Goal: Task Accomplishment & Management: Use online tool/utility

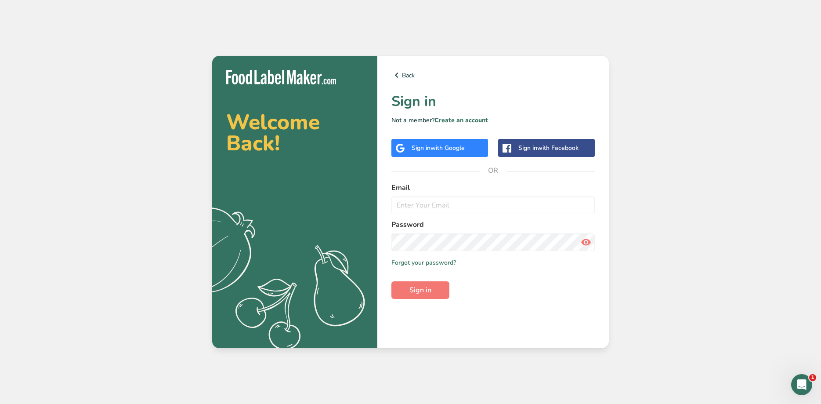
click at [340, 13] on div "Welcome Back! .a{fill:#f5f3ed;} Back Sign in Not a member? Create an account Si…" at bounding box center [410, 202] width 821 height 404
click at [440, 217] on form "Email Password Remember me Forgot your password? Sign in" at bounding box center [492, 240] width 203 height 116
click at [439, 208] on input "email" at bounding box center [492, 205] width 203 height 18
click at [439, 207] on input "email" at bounding box center [492, 205] width 203 height 18
click at [428, 151] on div "Sign in with Google" at bounding box center [438, 147] width 53 height 9
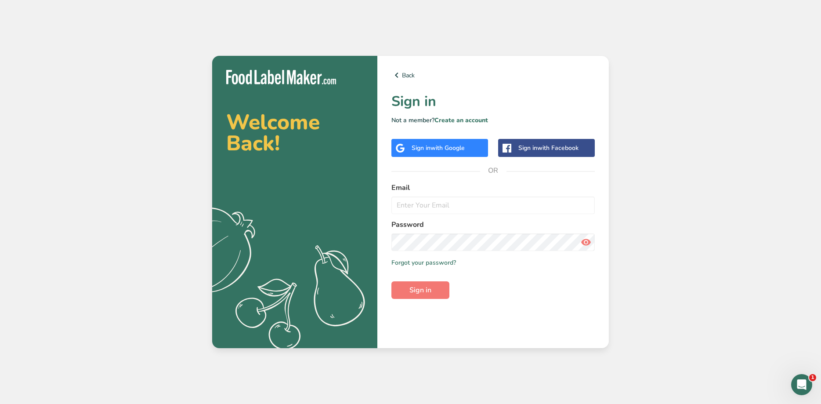
click at [429, 145] on div "Sign in with Google" at bounding box center [438, 147] width 53 height 9
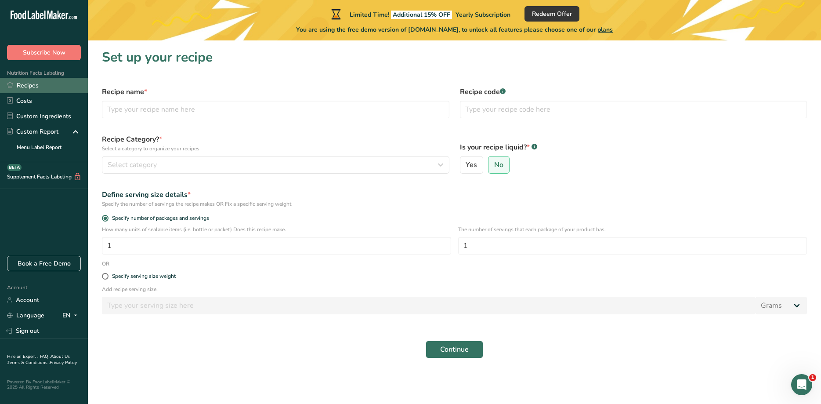
click at [30, 82] on link "Recipes" at bounding box center [44, 85] width 88 height 15
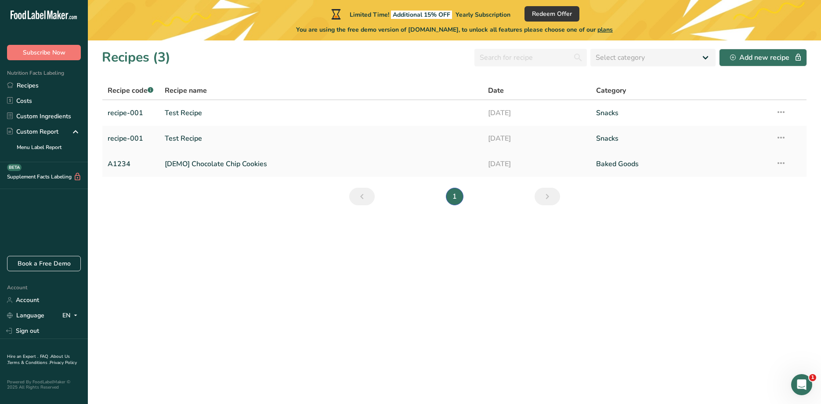
click at [228, 165] on link "[DEMO] Chocolate Chip Cookies" at bounding box center [321, 164] width 313 height 18
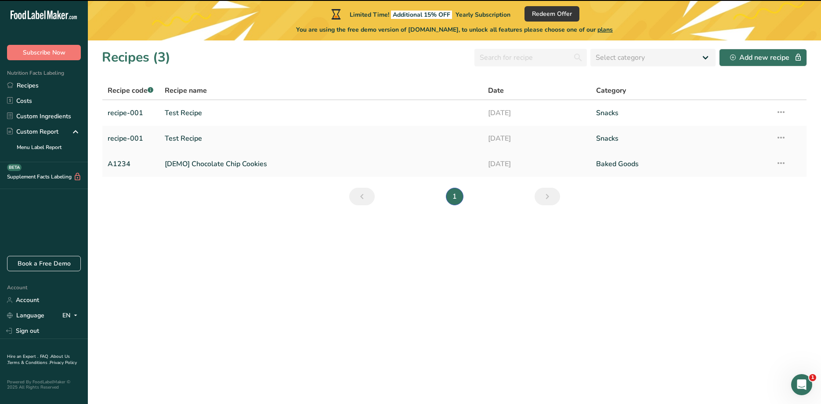
click at [781, 162] on icon at bounding box center [781, 163] width 11 height 16
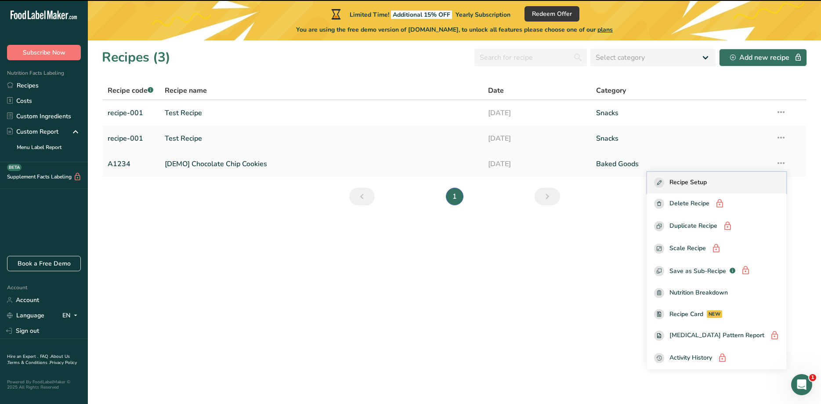
click at [707, 180] on span "Recipe Setup" at bounding box center [688, 183] width 37 height 10
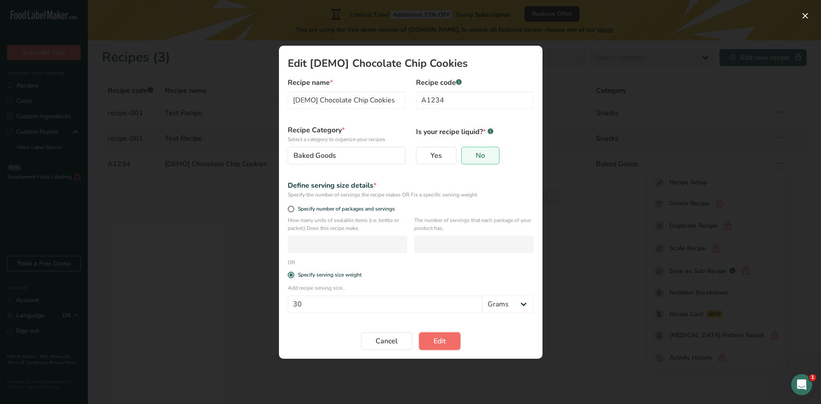
click at [437, 341] on span "Edit" at bounding box center [440, 341] width 12 height 11
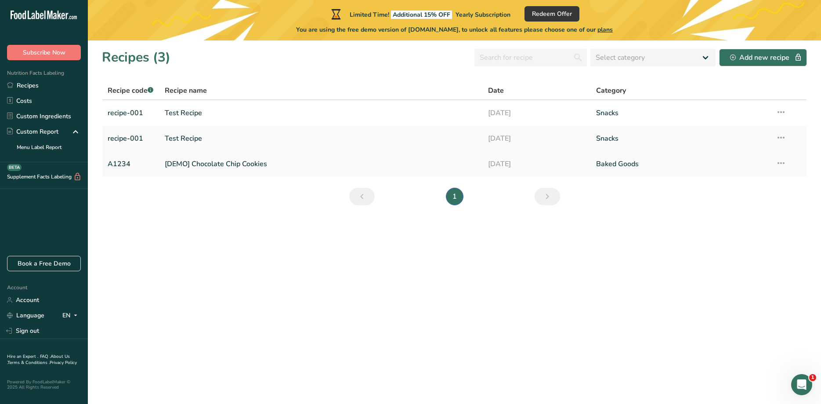
click at [781, 162] on icon at bounding box center [781, 163] width 11 height 16
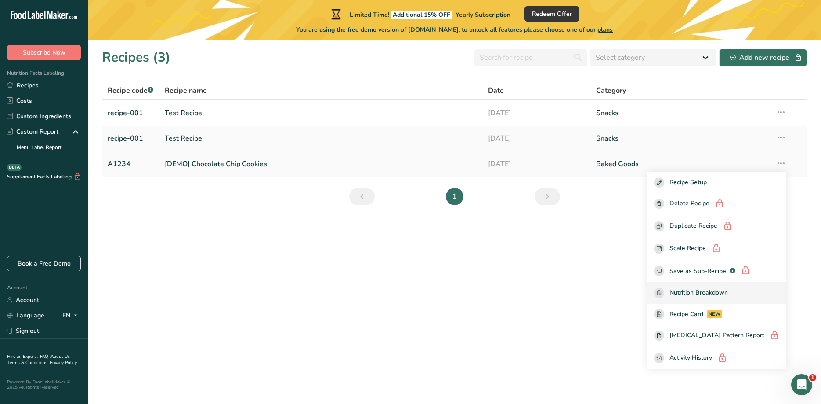
click at [728, 294] on span "Nutrition Breakdown" at bounding box center [699, 293] width 58 height 10
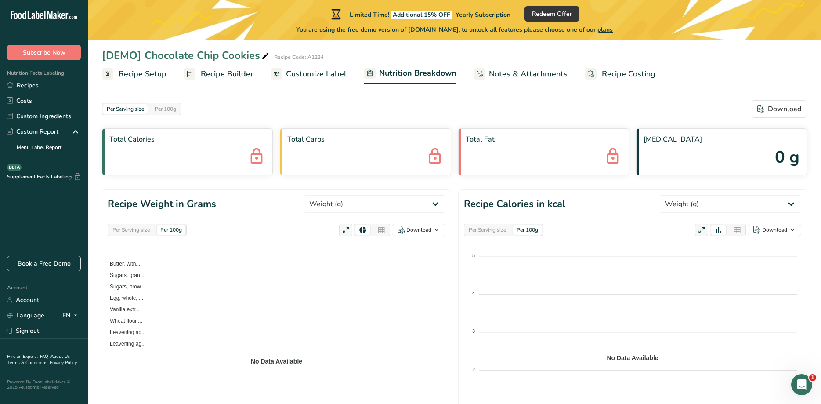
select select "Calories"
click at [234, 74] on span "Recipe Builder" at bounding box center [227, 74] width 53 height 12
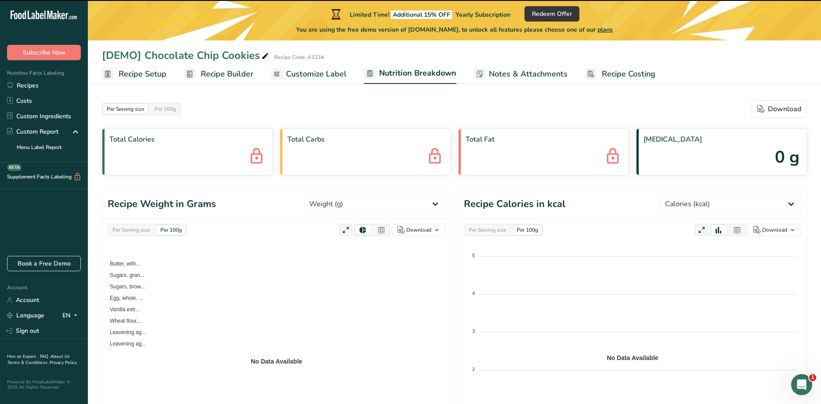
click at [303, 74] on span "Customize Label" at bounding box center [316, 74] width 61 height 12
click at [321, 72] on span "Customize Label" at bounding box center [316, 74] width 61 height 12
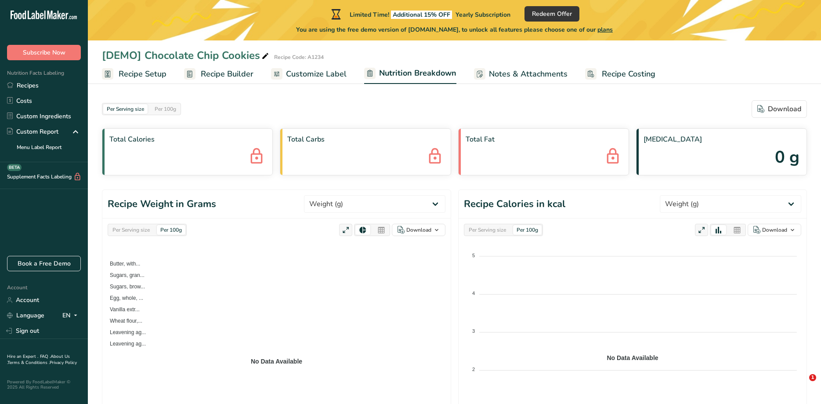
select select "Calories"
click at [321, 72] on span "Customize Label" at bounding box center [316, 74] width 61 height 12
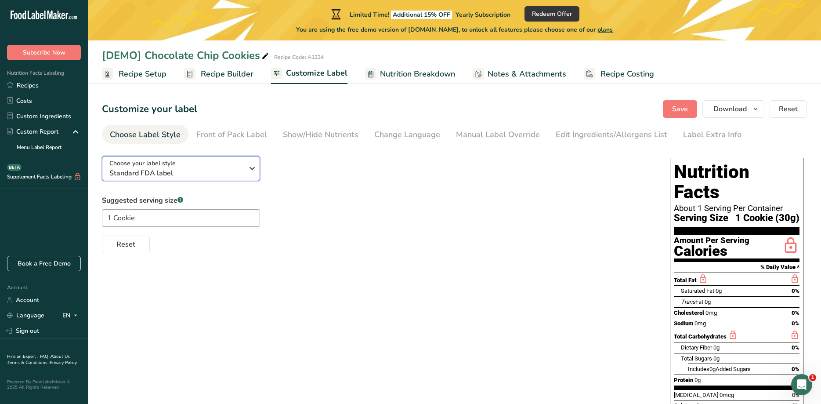
click at [235, 163] on div "Choose your label style Standard FDA label" at bounding box center [176, 169] width 134 height 20
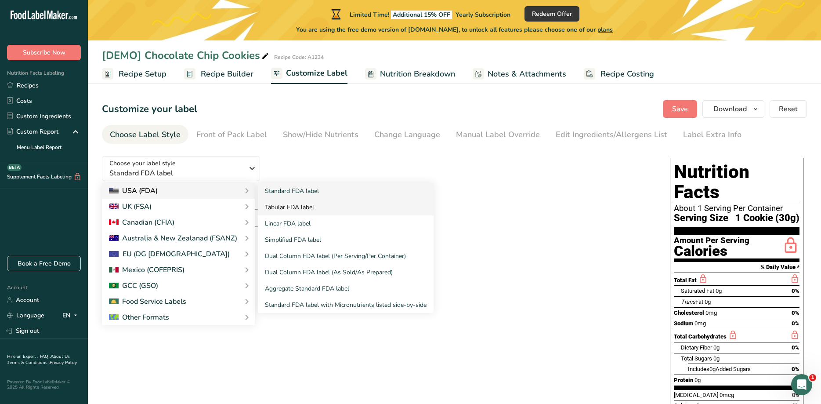
click at [277, 206] on link "Tabular FDA label" at bounding box center [346, 207] width 176 height 16
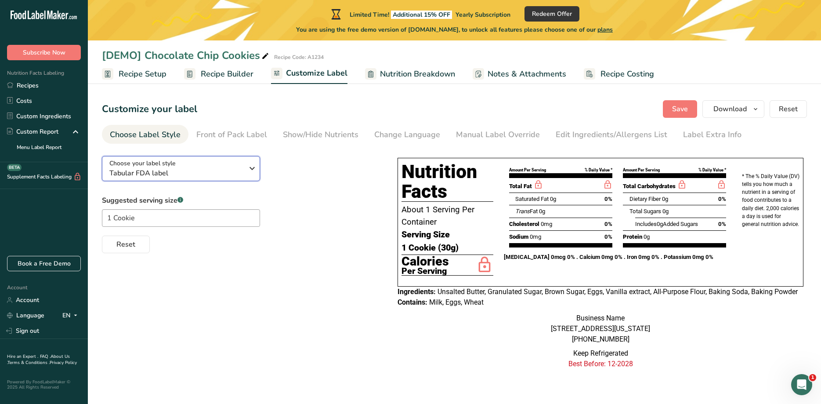
click at [207, 172] on span "Tabular FDA label" at bounding box center [176, 173] width 134 height 11
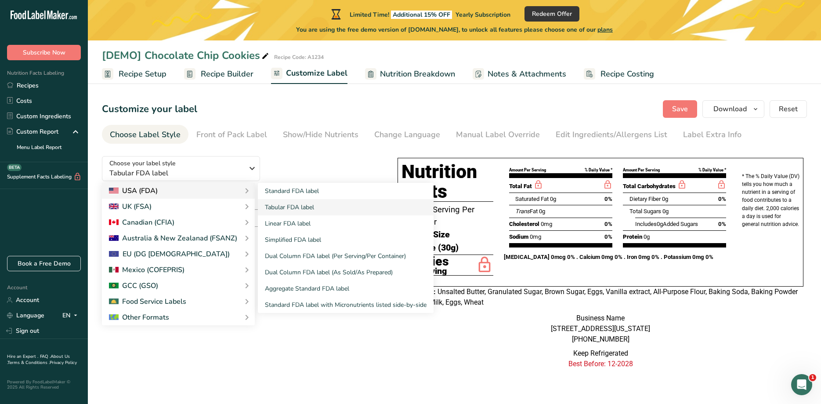
click at [179, 191] on div "USA (FDA)" at bounding box center [178, 190] width 139 height 11
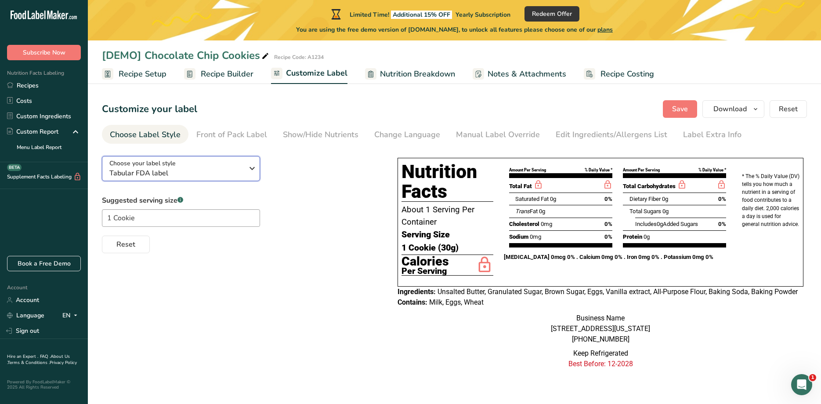
click at [241, 172] on span "Tabular FDA label" at bounding box center [176, 173] width 134 height 11
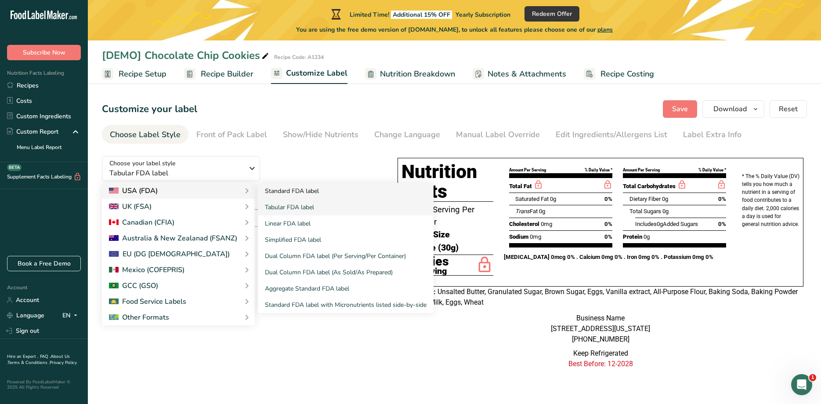
click at [279, 189] on link "Standard FDA label" at bounding box center [346, 191] width 176 height 16
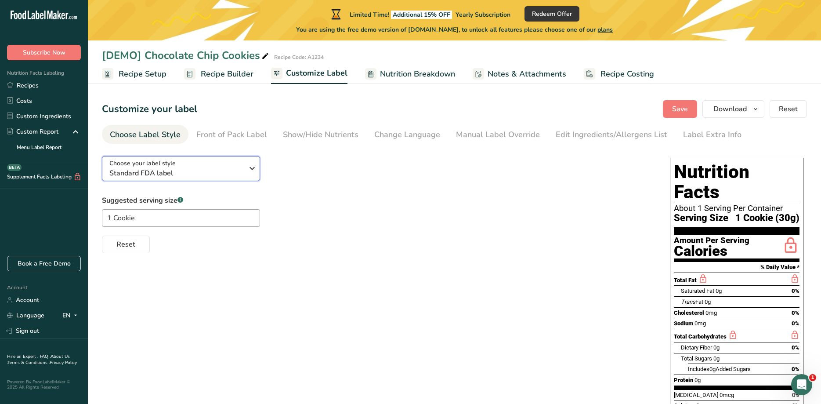
click at [229, 173] on span "Standard FDA label" at bounding box center [176, 173] width 134 height 11
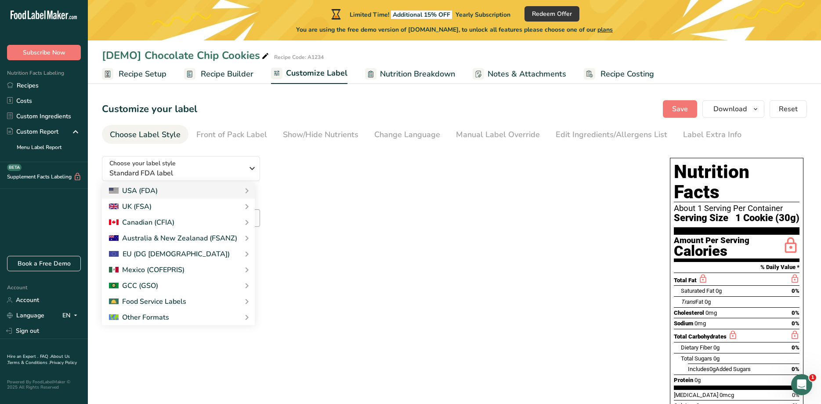
click at [376, 195] on div "Choose your label style Standard FDA label USA (FDA) Standard FDA label Tabular…" at bounding box center [377, 201] width 551 height 104
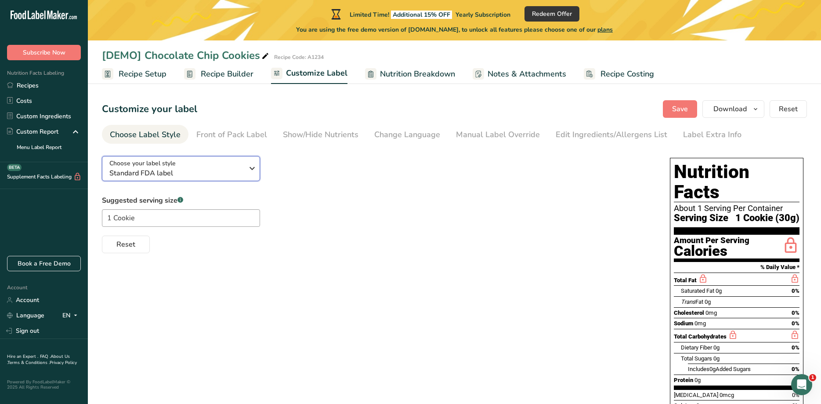
click at [227, 174] on span "Standard FDA label" at bounding box center [176, 173] width 134 height 11
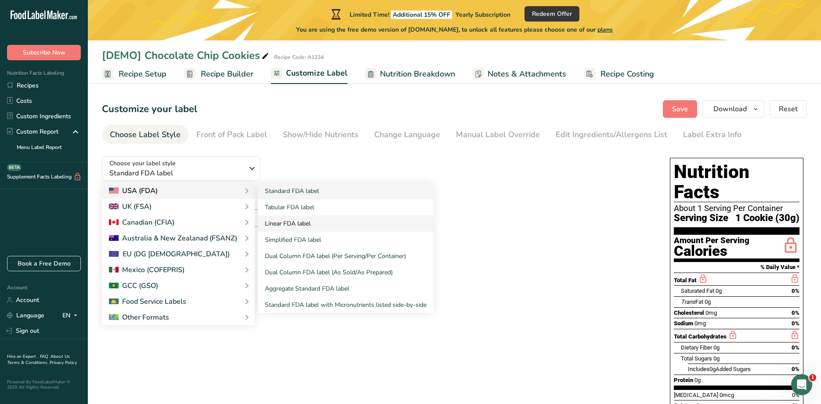
click at [300, 224] on link "Linear FDA label" at bounding box center [346, 223] width 176 height 16
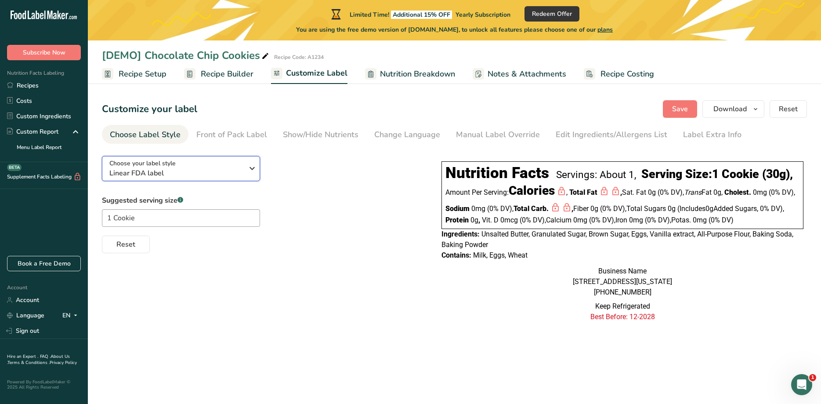
click at [216, 162] on div "Choose your label style Linear FDA label" at bounding box center [176, 169] width 134 height 20
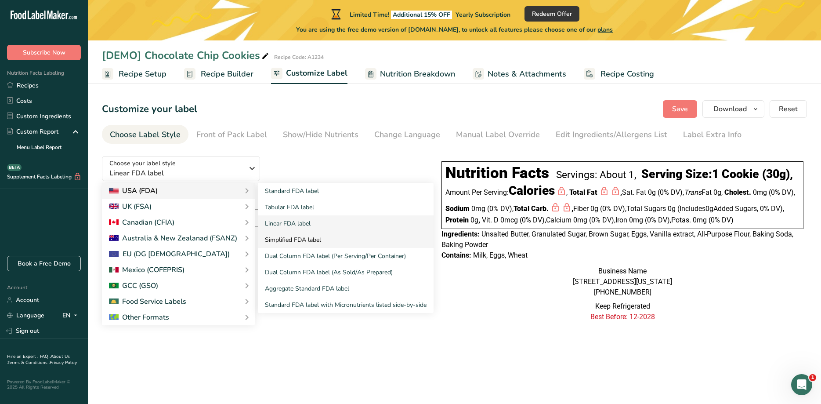
click at [321, 239] on link "Simplified FDA label" at bounding box center [346, 240] width 176 height 16
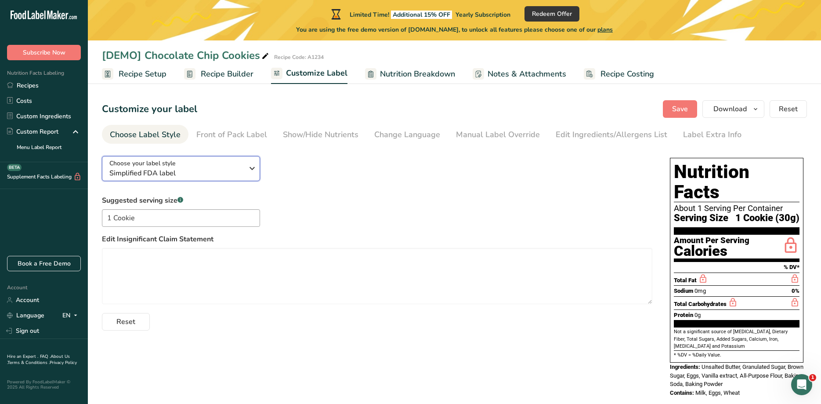
click at [248, 170] on icon "button" at bounding box center [252, 168] width 11 height 16
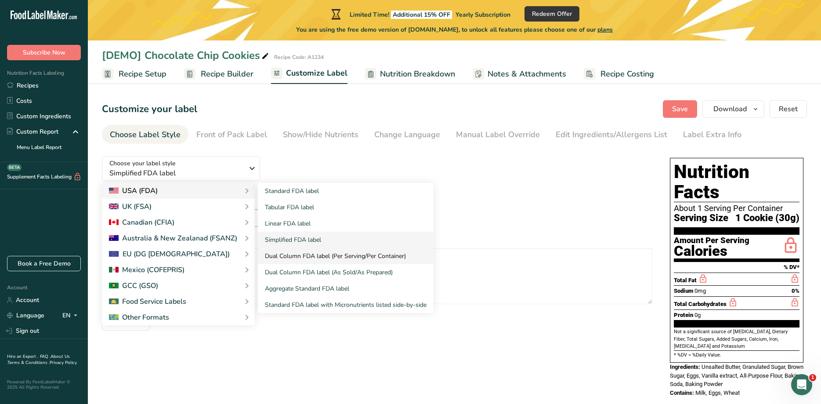
click at [290, 256] on link "Dual Column FDA label (Per Serving/Per Container)" at bounding box center [346, 256] width 176 height 16
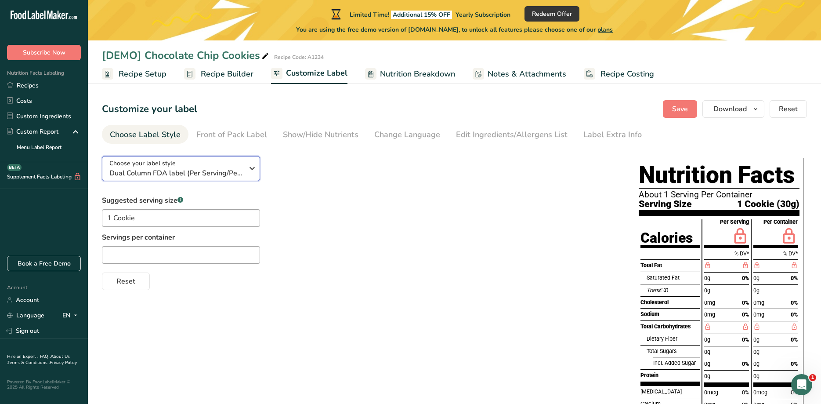
click at [245, 163] on div "Choose your label style Dual Column FDA label (Per Serving/Per Container)" at bounding box center [179, 169] width 141 height 20
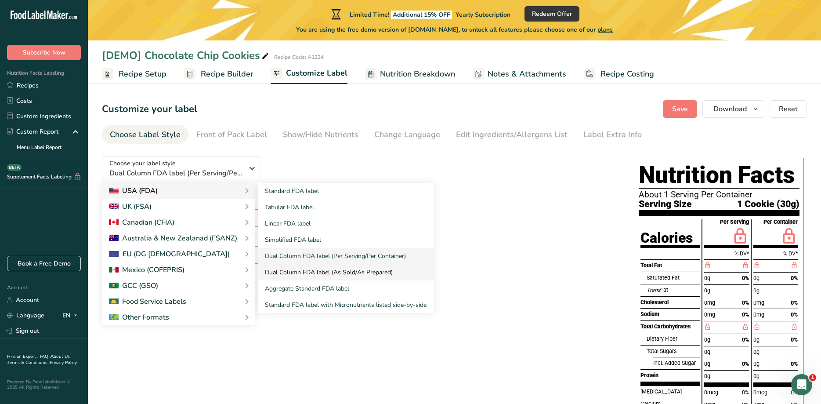
click at [315, 273] on link "Dual Column FDA label (As Sold/As Prepared)" at bounding box center [346, 272] width 176 height 16
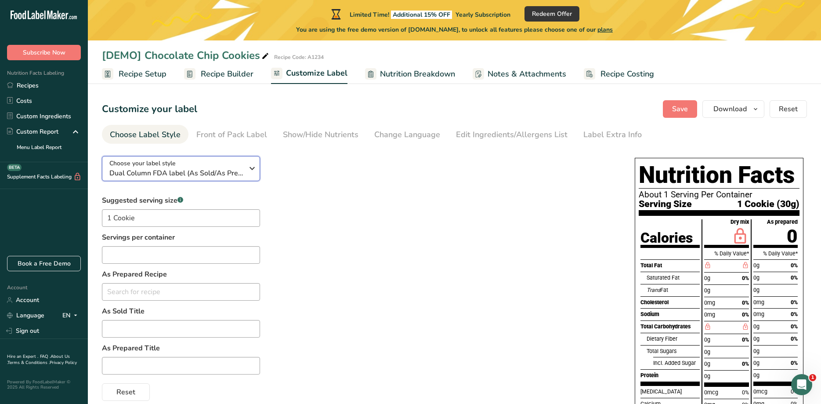
click at [251, 170] on icon "button" at bounding box center [252, 168] width 11 height 16
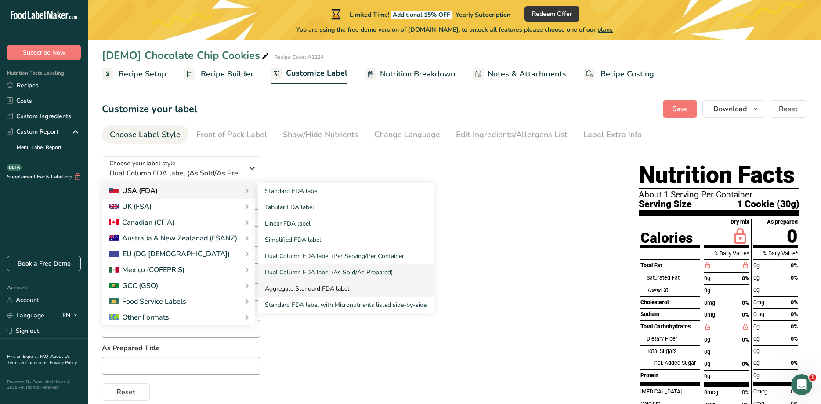
click at [301, 288] on link "Aggregate Standard FDA label" at bounding box center [346, 288] width 176 height 16
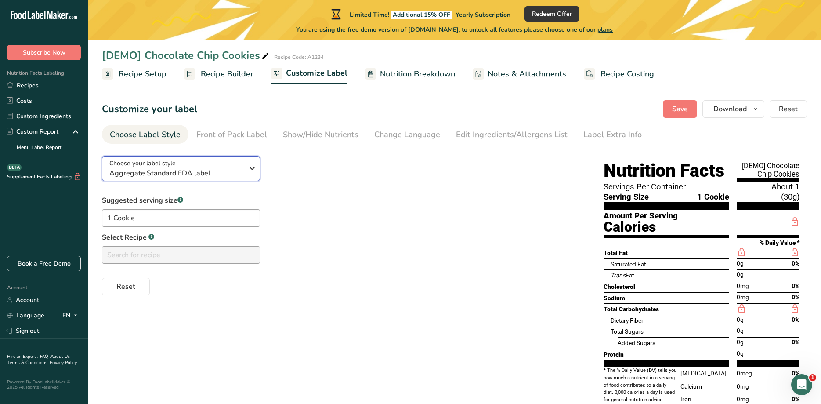
click at [249, 168] on icon "button" at bounding box center [252, 168] width 11 height 16
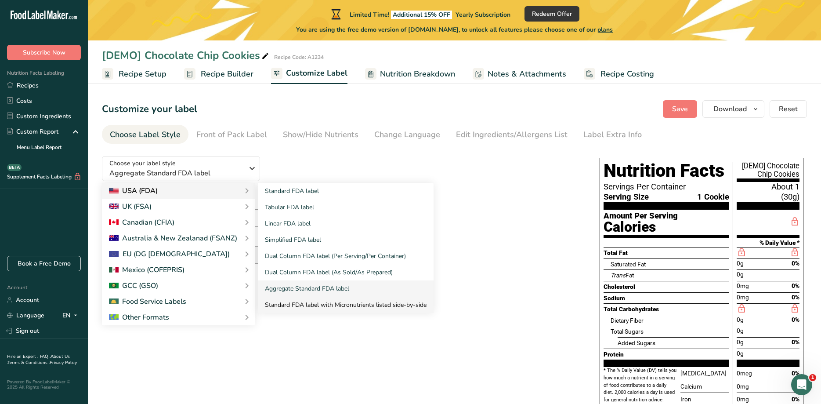
click at [282, 302] on link "Standard FDA label with Micronutrients listed side-by-side" at bounding box center [346, 305] width 176 height 16
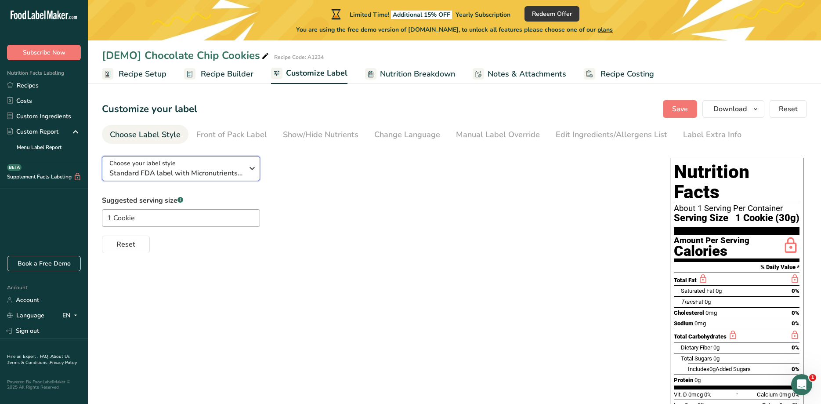
click at [250, 169] on icon "button" at bounding box center [252, 168] width 11 height 16
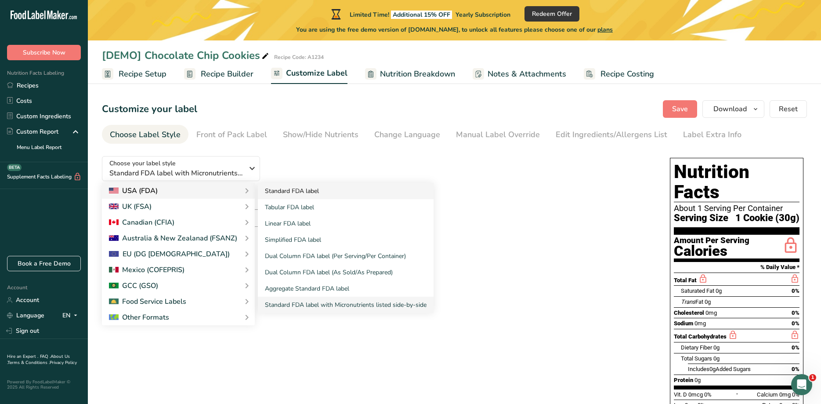
click at [294, 190] on link "Standard FDA label" at bounding box center [346, 191] width 176 height 16
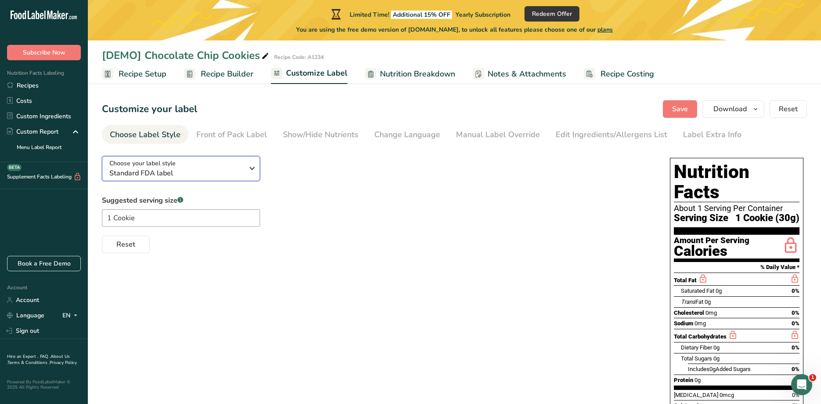
click at [253, 175] on icon "button" at bounding box center [252, 168] width 11 height 16
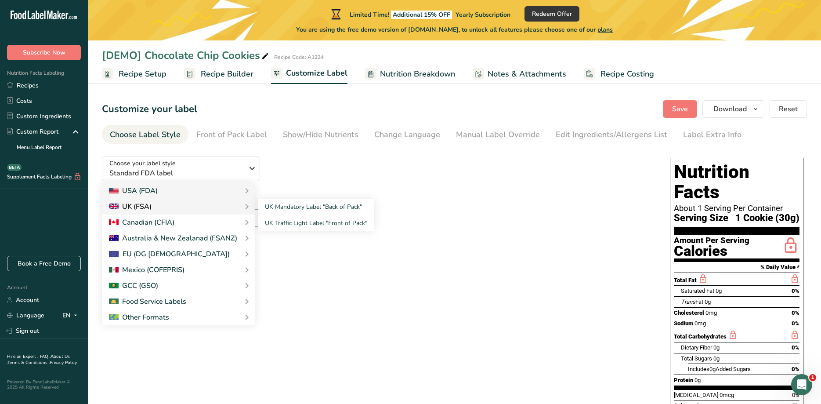
click at [209, 206] on div "UK (FSA)" at bounding box center [178, 206] width 139 height 11
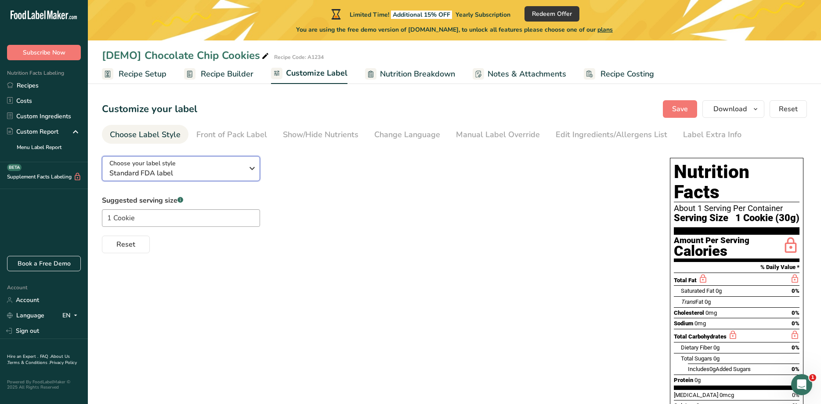
click at [196, 176] on span "Standard FDA label" at bounding box center [176, 173] width 134 height 11
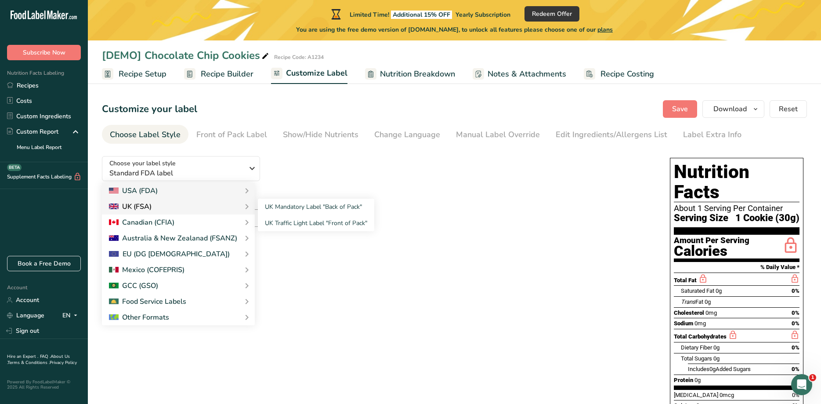
click at [164, 206] on div "UK (FSA)" at bounding box center [178, 206] width 139 height 11
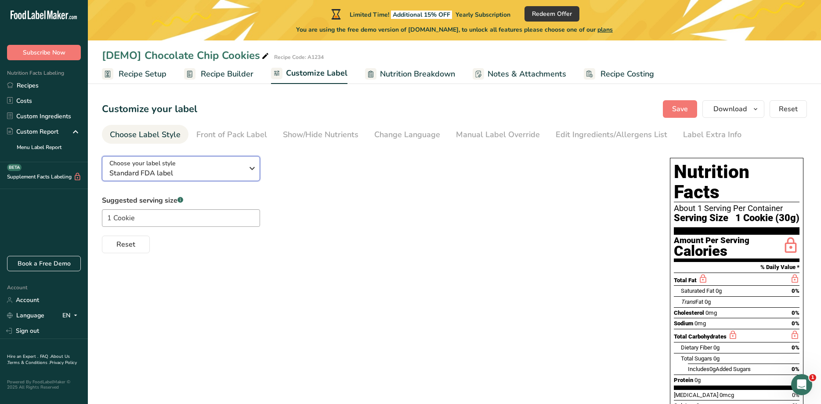
click at [176, 170] on span "Standard FDA label" at bounding box center [176, 173] width 134 height 11
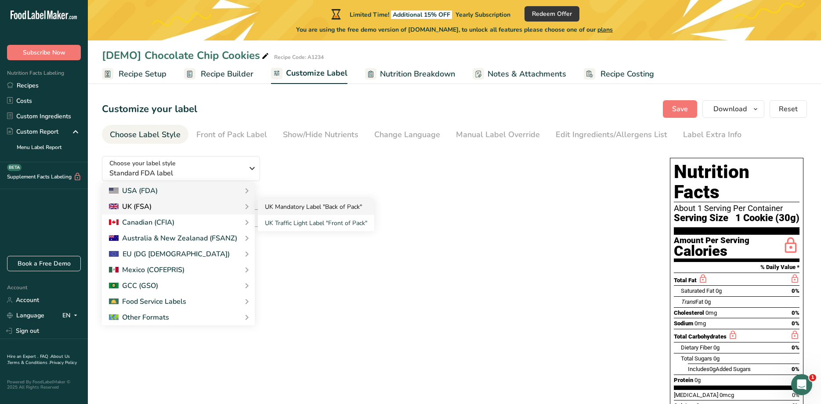
click at [286, 206] on link "UK Mandatory Label "Back of Pack"" at bounding box center [316, 207] width 116 height 16
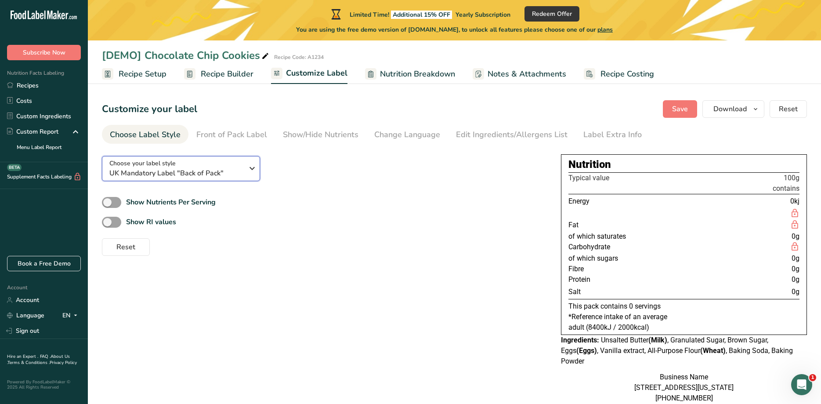
click at [233, 163] on div "Choose your label style UK Mandatory Label "Back of Pack"" at bounding box center [176, 169] width 134 height 20
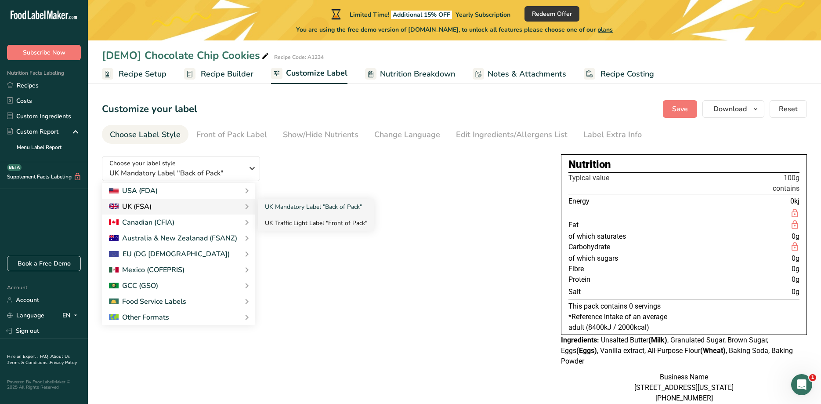
click at [306, 222] on link "UK Traffic Light Label "Front of Pack"" at bounding box center [316, 223] width 116 height 16
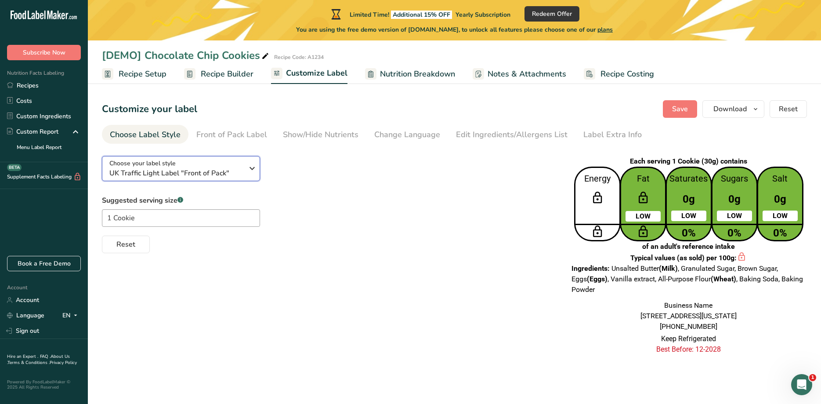
click at [237, 173] on span "UK Traffic Light Label "Front of Pack"" at bounding box center [176, 173] width 134 height 11
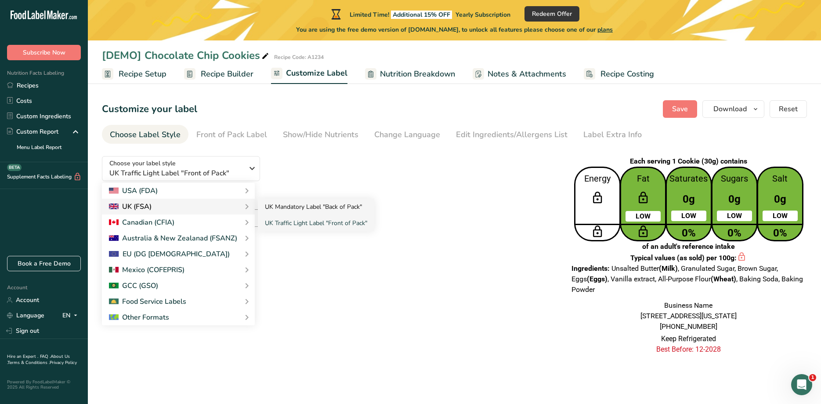
click at [277, 203] on link "UK Mandatory Label "Back of Pack"" at bounding box center [316, 207] width 116 height 16
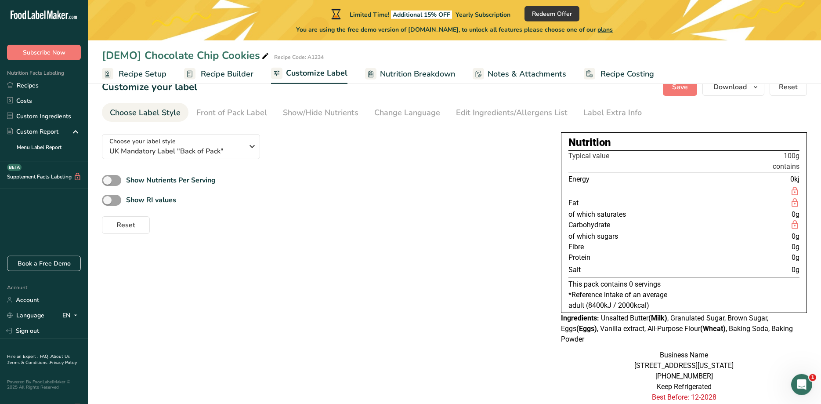
scroll to position [45, 0]
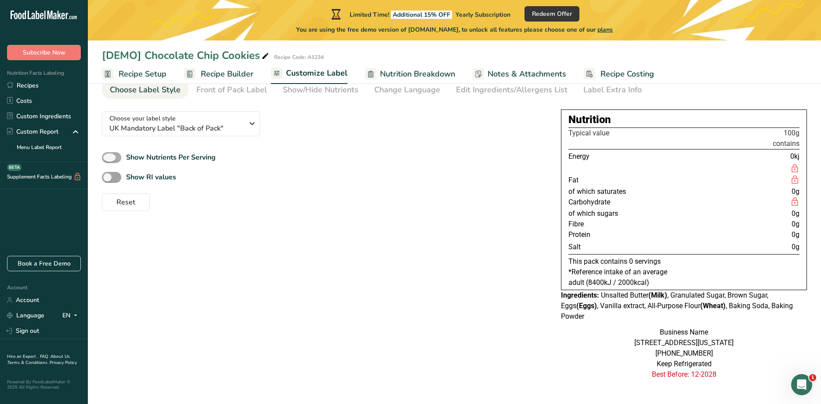
click at [164, 160] on b "Show Nutrients Per Serving" at bounding box center [171, 157] width 90 height 10
click at [108, 160] on input "Show Nutrients Per Serving" at bounding box center [105, 158] width 6 height 6
click at [164, 160] on b "Show Nutrients Per Serving" at bounding box center [171, 157] width 90 height 10
click at [108, 160] on input "Show Nutrients Per Serving" at bounding box center [105, 158] width 6 height 6
click at [164, 160] on b "Show Nutrients Per Serving" at bounding box center [171, 157] width 90 height 10
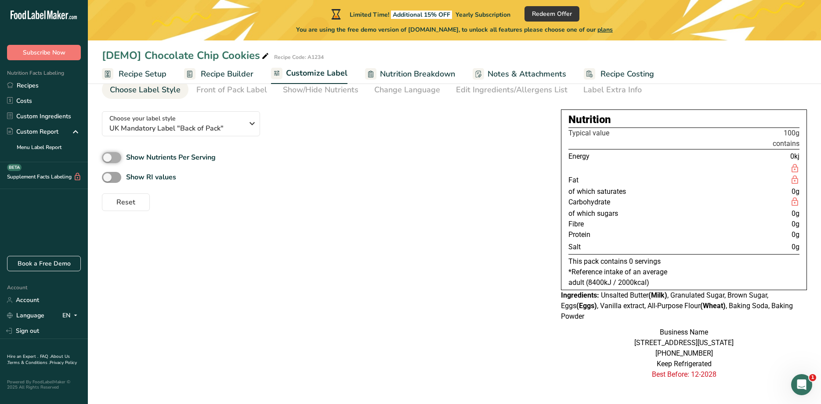
click at [108, 160] on input "Show Nutrients Per Serving" at bounding box center [105, 158] width 6 height 6
checkbox input "true"
click at [141, 178] on b "Show RI values" at bounding box center [151, 177] width 50 height 10
click at [108, 178] on input "Show RI values" at bounding box center [105, 177] width 6 height 6
checkbox input "true"
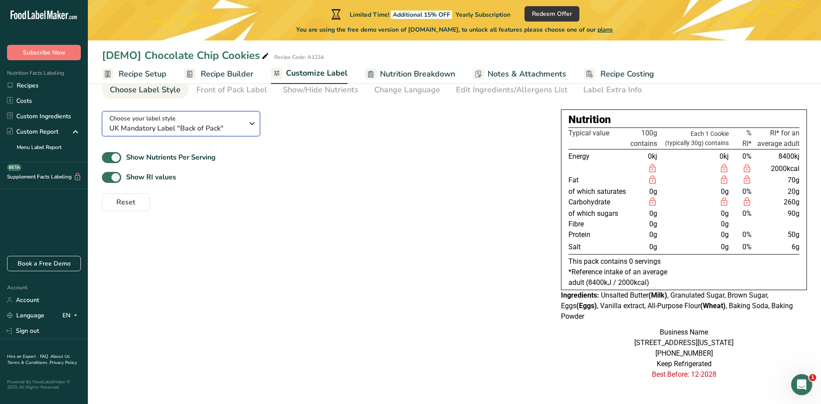
click at [251, 124] on icon "button" at bounding box center [252, 124] width 11 height 16
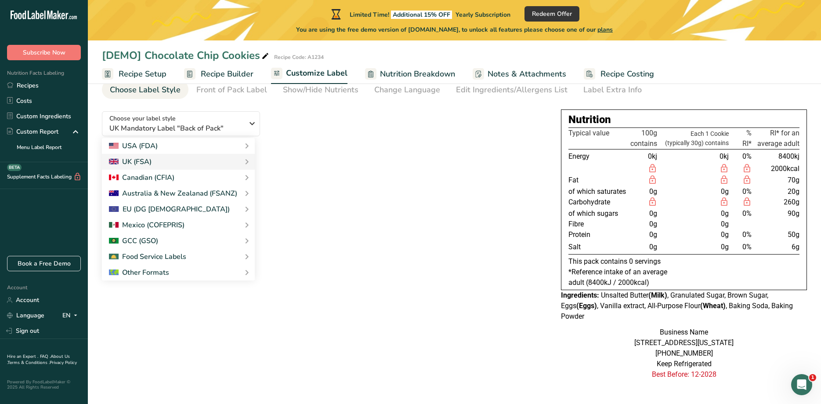
click at [353, 199] on div "Reset" at bounding box center [324, 200] width 445 height 21
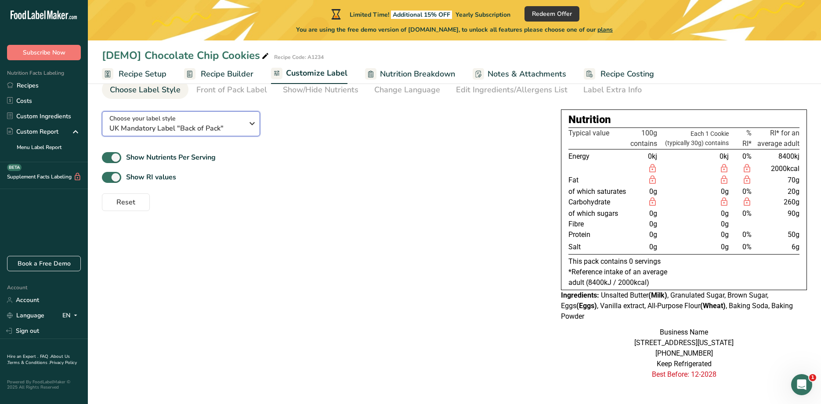
click at [250, 122] on icon "button" at bounding box center [252, 124] width 11 height 16
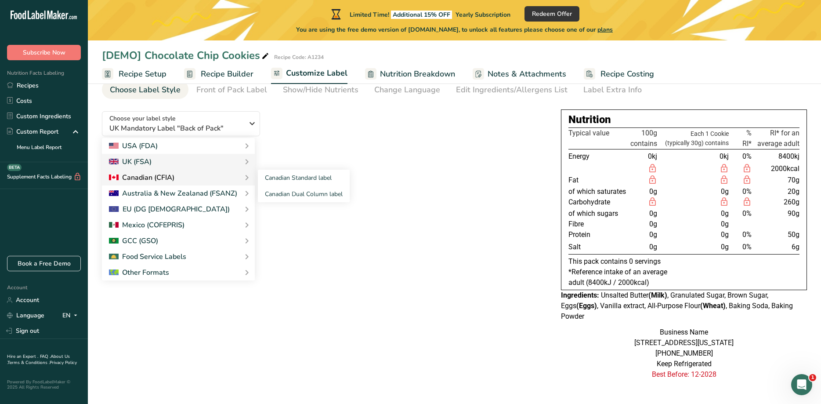
click at [181, 176] on div "Canadian (CFIA)" at bounding box center [178, 177] width 139 height 11
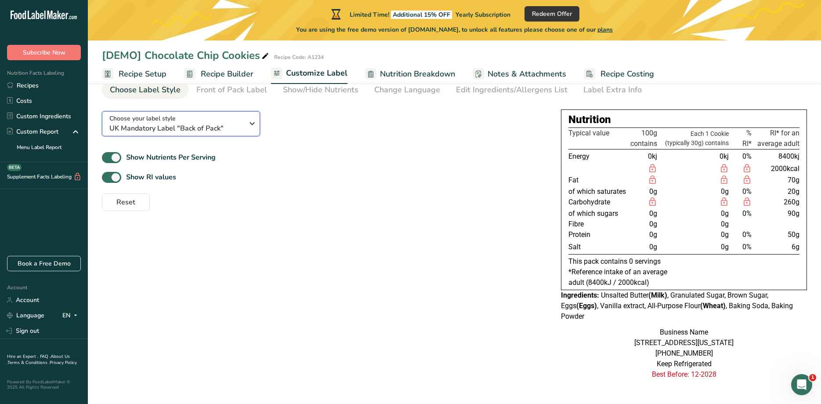
click at [207, 128] on span "UK Mandatory Label "Back of Pack"" at bounding box center [176, 128] width 134 height 11
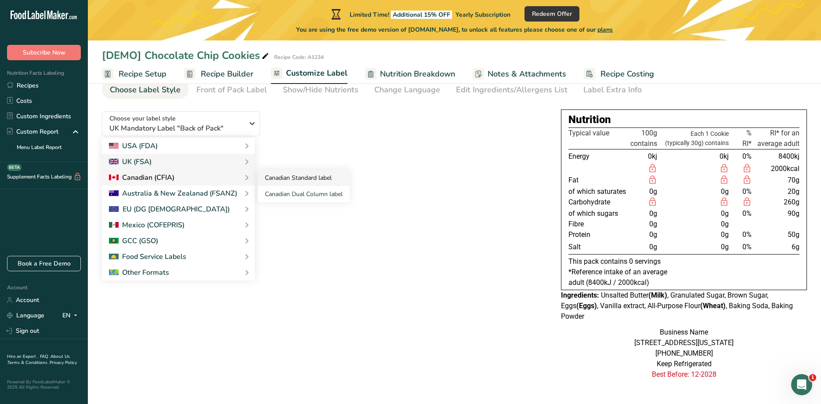
click at [291, 176] on link "Canadian Standard label" at bounding box center [304, 178] width 92 height 16
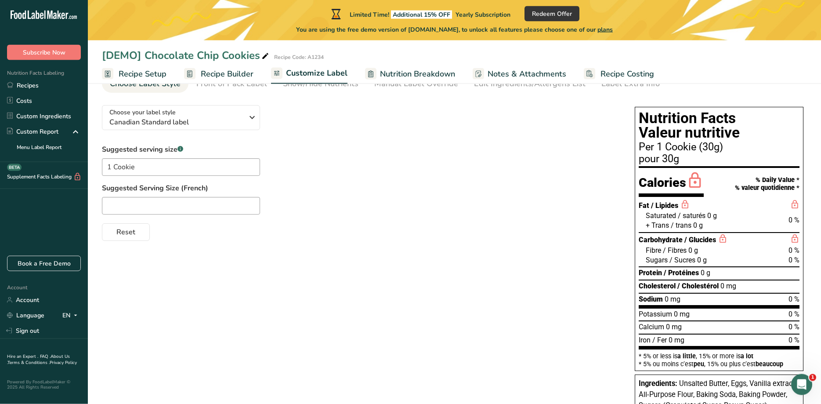
scroll to position [2, 0]
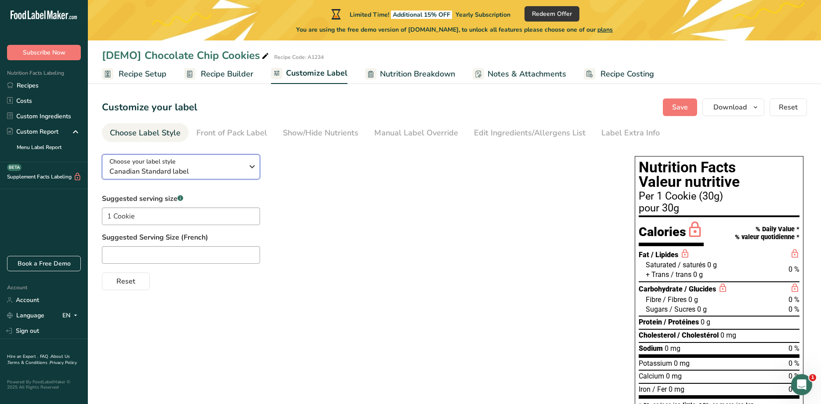
click at [209, 161] on div "Choose your label style Canadian Standard label" at bounding box center [176, 167] width 134 height 20
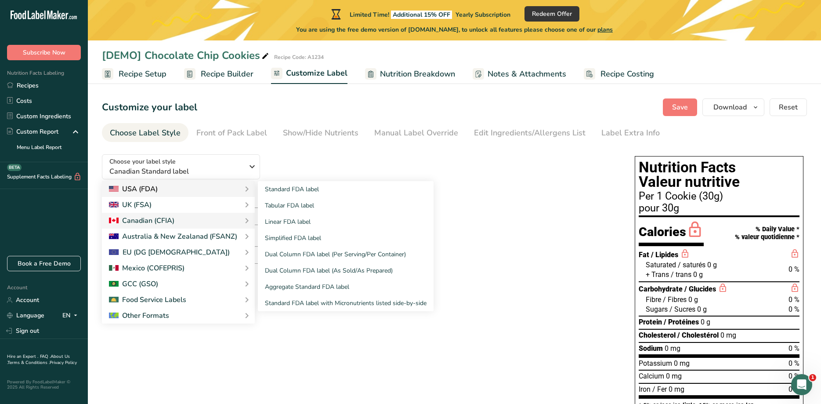
click at [160, 186] on div "USA (FDA)" at bounding box center [178, 189] width 139 height 11
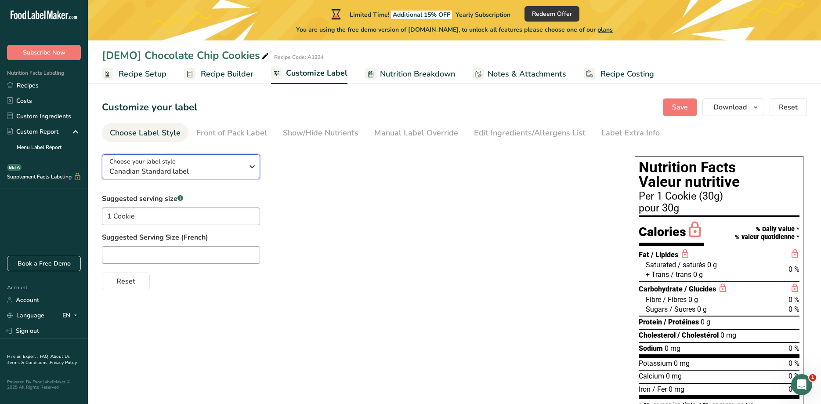
click at [210, 168] on span "Canadian Standard label" at bounding box center [176, 171] width 134 height 11
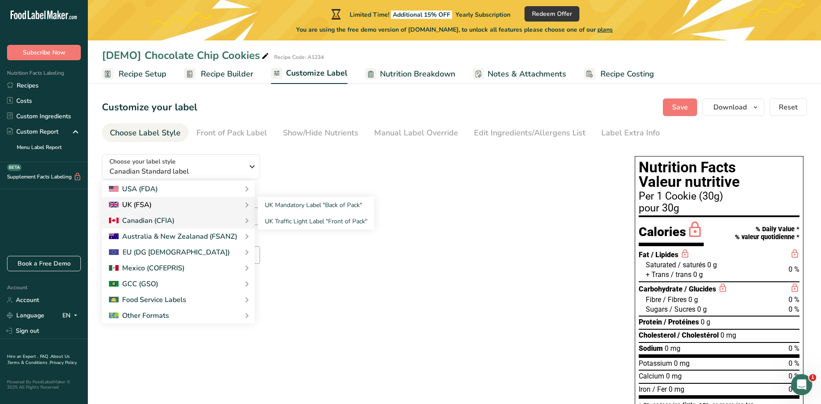
click at [172, 202] on div "UK (FSA)" at bounding box center [178, 204] width 139 height 11
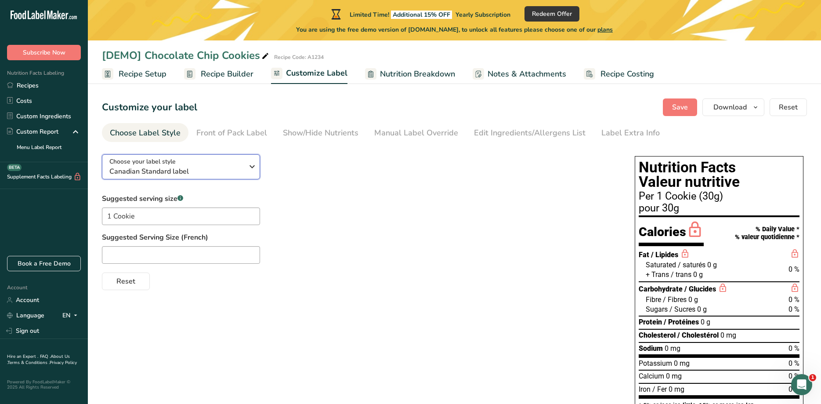
click at [193, 167] on span "Canadian Standard label" at bounding box center [176, 171] width 134 height 11
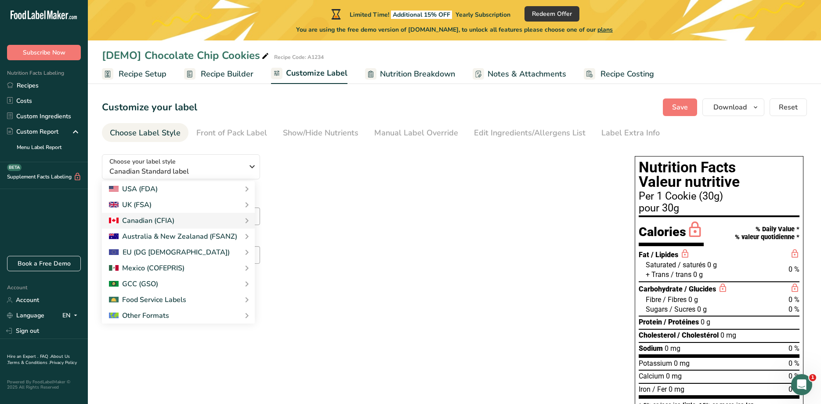
click at [779, 128] on ul "Choose Label Style Front of Pack Label Show/Hide Nutrients Change Language Manu…" at bounding box center [454, 132] width 705 height 19
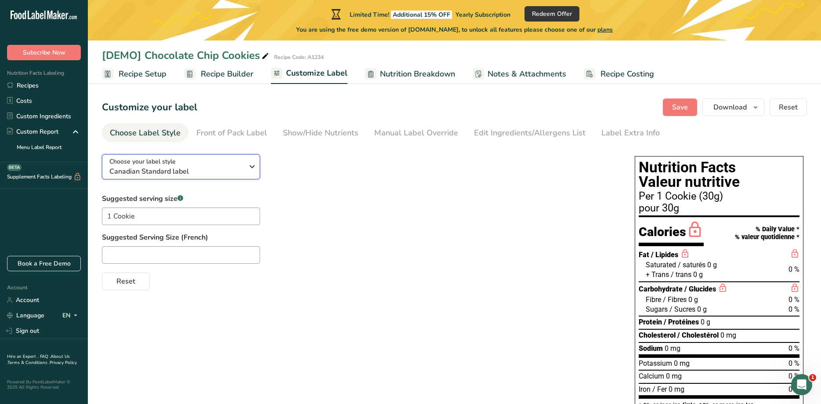
click at [226, 164] on div "Choose your label style Canadian Standard label" at bounding box center [176, 167] width 134 height 20
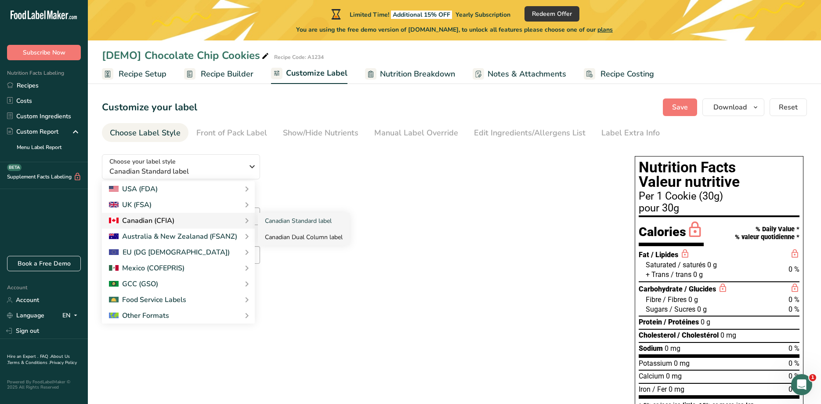
click at [297, 235] on link "Canadian Dual Column label" at bounding box center [304, 237] width 92 height 16
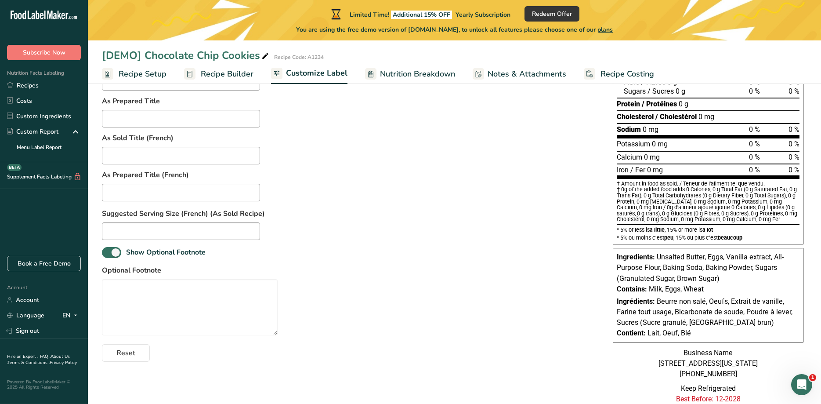
scroll to position [226, 0]
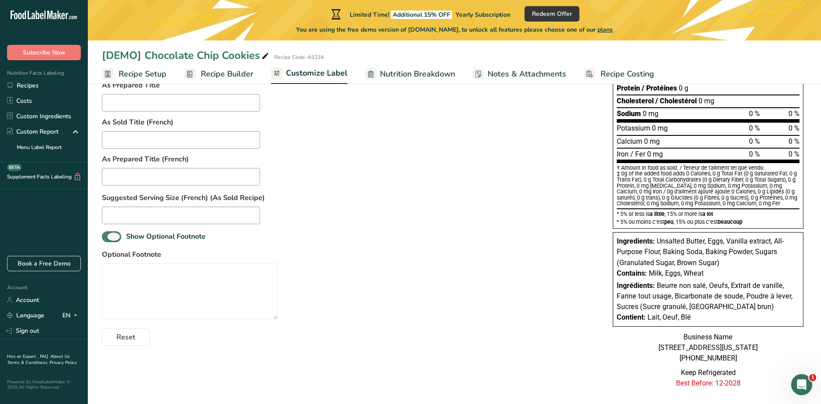
click at [112, 235] on span at bounding box center [111, 236] width 19 height 11
click at [108, 235] on input "Show Optional Footnote" at bounding box center [105, 237] width 6 height 6
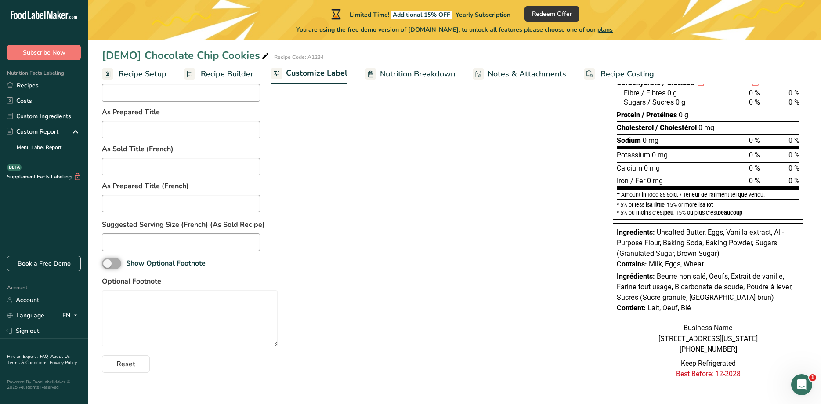
scroll to position [209, 0]
click at [112, 235] on input "text" at bounding box center [181, 242] width 158 height 18
click at [112, 258] on span at bounding box center [111, 263] width 19 height 11
click at [108, 261] on input "Show Optional Footnote" at bounding box center [105, 264] width 6 height 6
checkbox input "true"
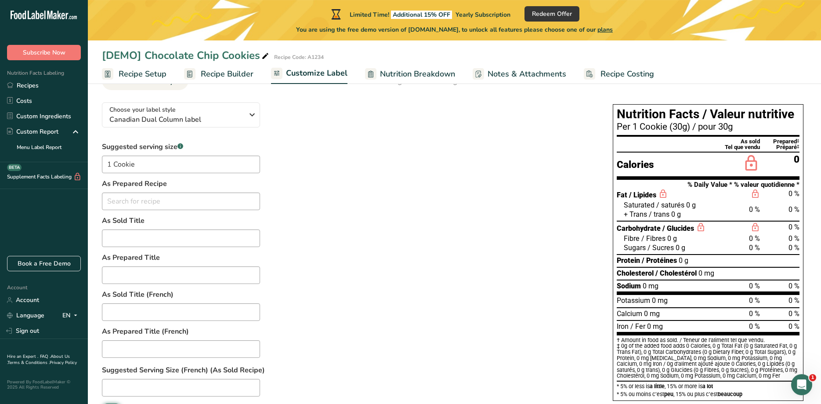
scroll to position [30, 0]
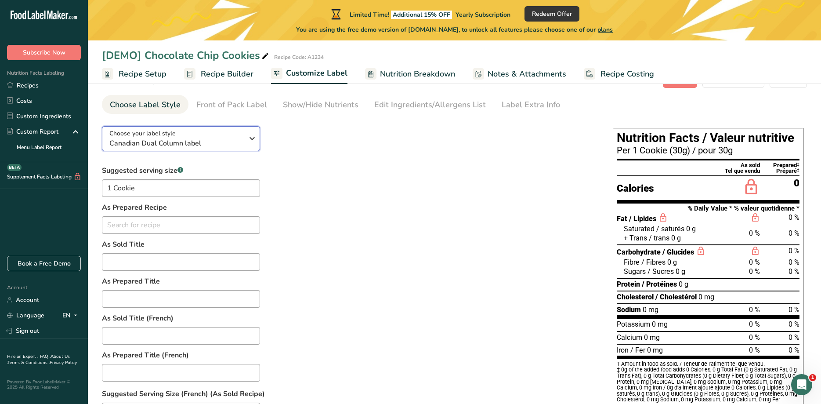
click at [251, 142] on icon "button" at bounding box center [252, 138] width 11 height 16
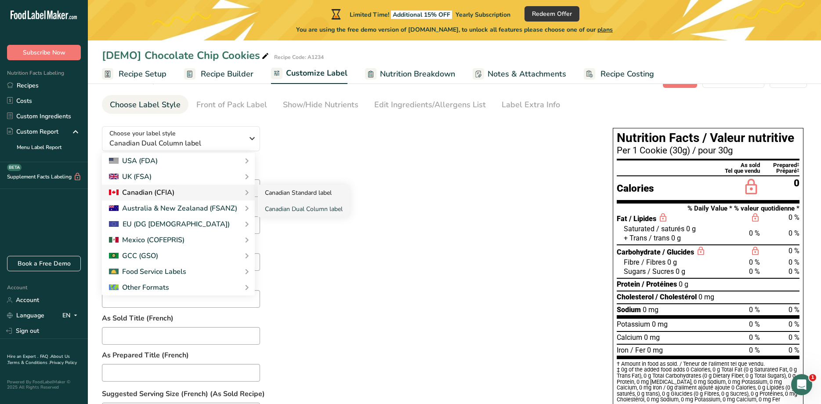
click at [311, 186] on link "Canadian Standard label" at bounding box center [304, 193] width 92 height 16
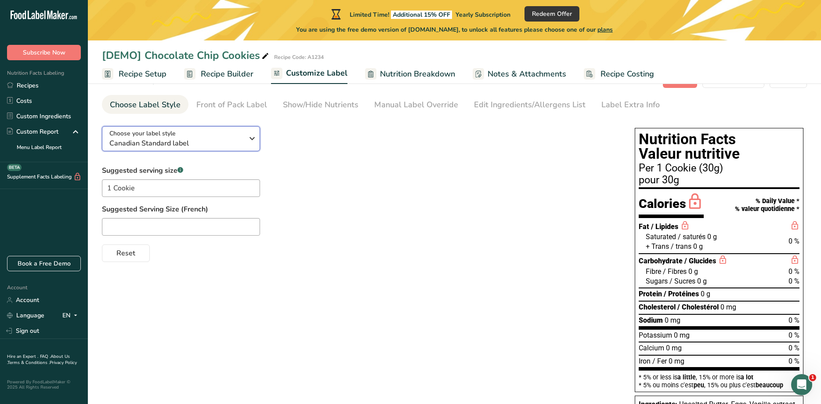
click at [252, 139] on icon "button" at bounding box center [252, 138] width 11 height 16
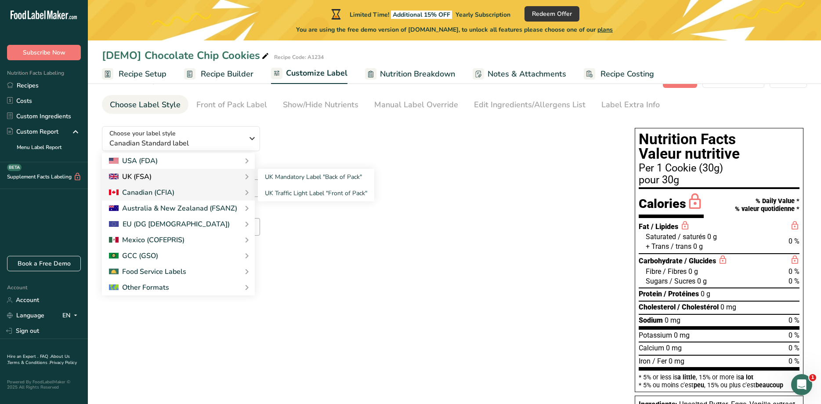
click at [156, 174] on div "UK (FSA)" at bounding box center [178, 176] width 139 height 11
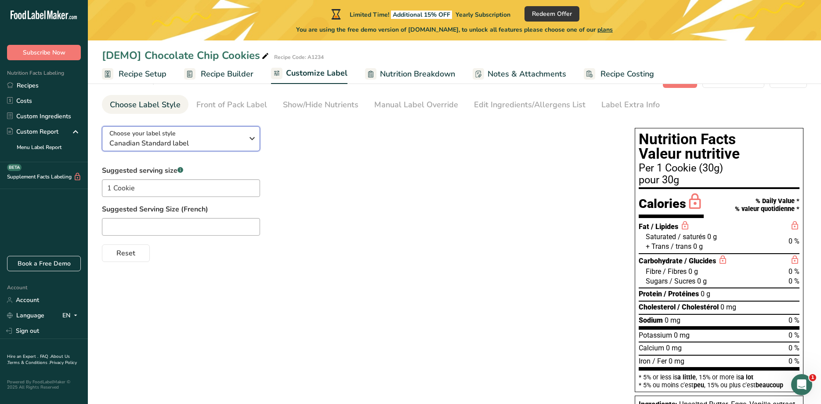
click at [203, 137] on div "Choose your label style Canadian Standard label" at bounding box center [176, 139] width 134 height 20
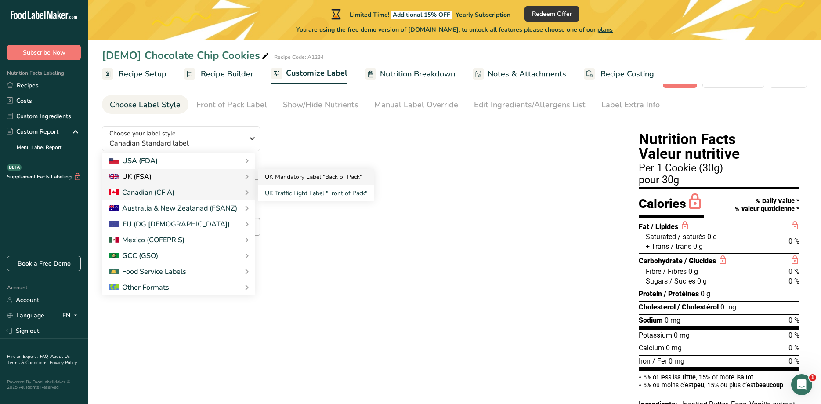
click at [312, 175] on link "UK Mandatory Label "Back of Pack"" at bounding box center [316, 177] width 116 height 16
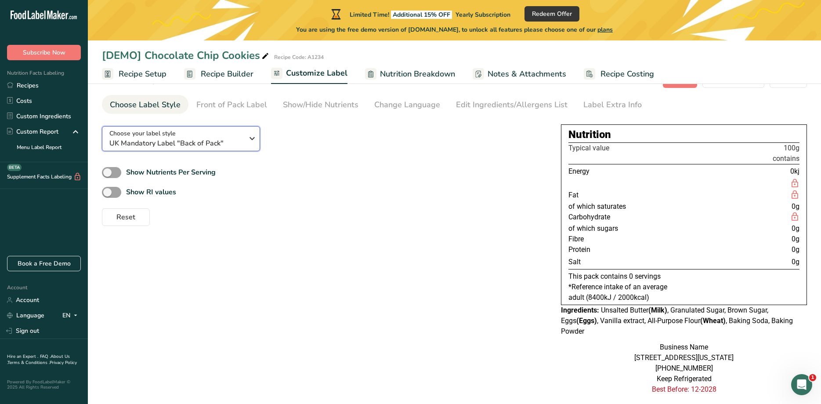
click at [224, 140] on span "UK Mandatory Label "Back of Pack"" at bounding box center [176, 143] width 134 height 11
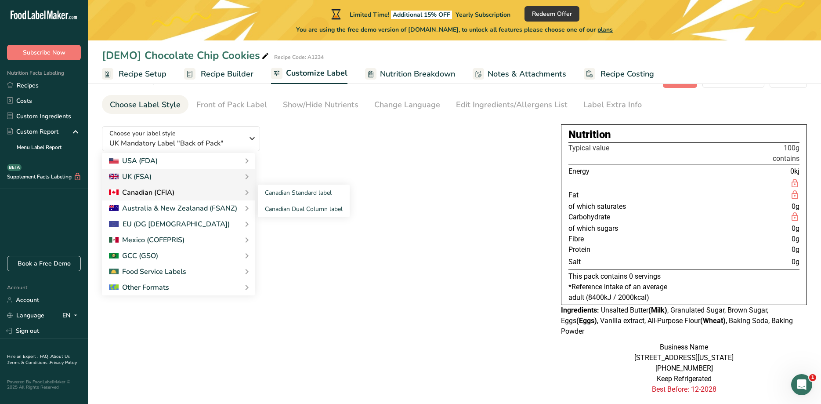
click at [171, 191] on div "Canadian (CFIA)" at bounding box center [141, 192] width 65 height 11
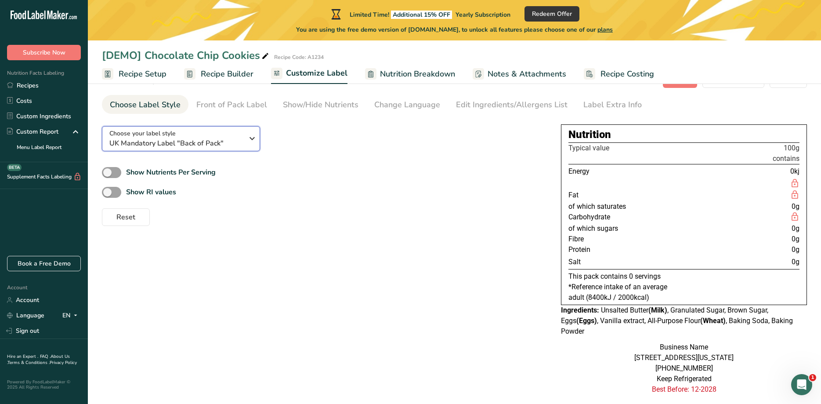
click at [182, 144] on span "UK Mandatory Label "Back of Pack"" at bounding box center [176, 143] width 134 height 11
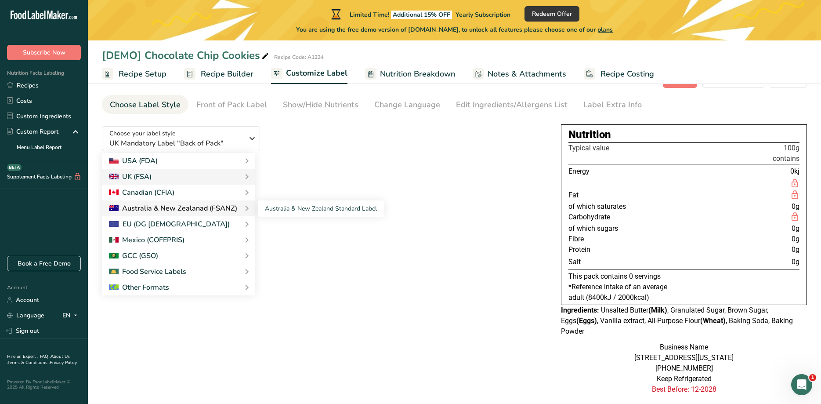
click at [178, 207] on div "Australia & New Zealanad (FSANZ)" at bounding box center [173, 208] width 128 height 11
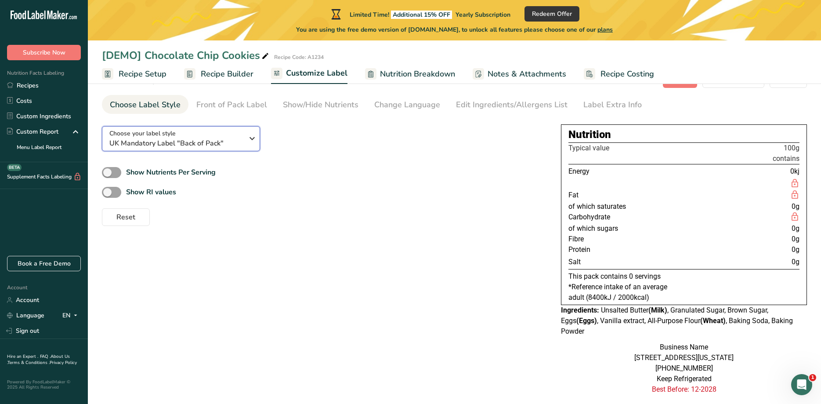
click at [165, 140] on span "UK Mandatory Label "Back of Pack"" at bounding box center [176, 143] width 134 height 11
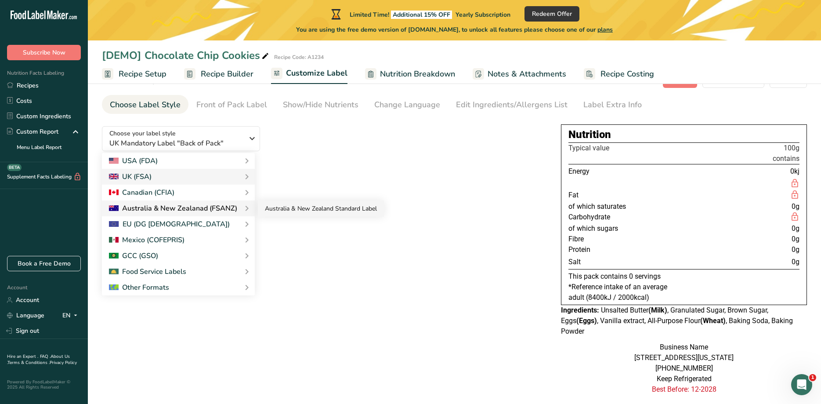
click at [273, 207] on link "Australia & New Zealand Standard Label" at bounding box center [321, 208] width 126 height 16
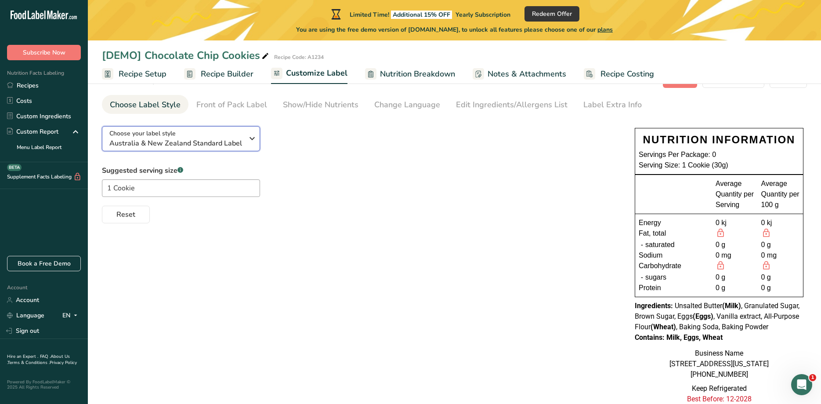
click at [224, 140] on span "Australia & New Zealand Standard Label" at bounding box center [176, 143] width 134 height 11
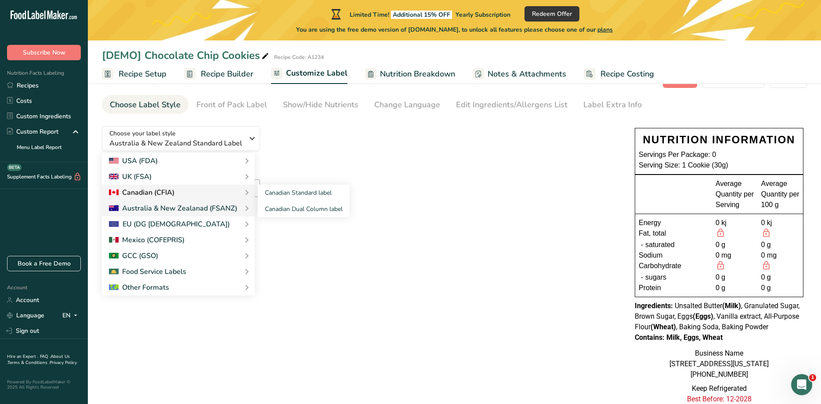
click at [169, 191] on div "Canadian (CFIA)" at bounding box center [141, 192] width 65 height 11
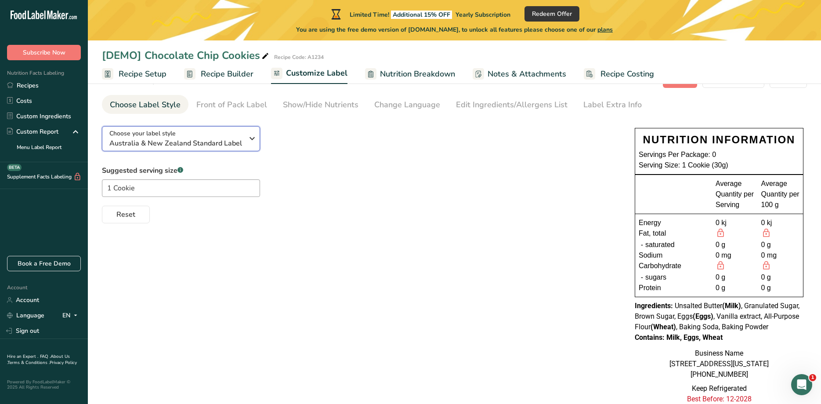
click at [192, 133] on div "Choose your label style [GEOGRAPHIC_DATA] & New Zealand Standard Label" at bounding box center [176, 139] width 134 height 20
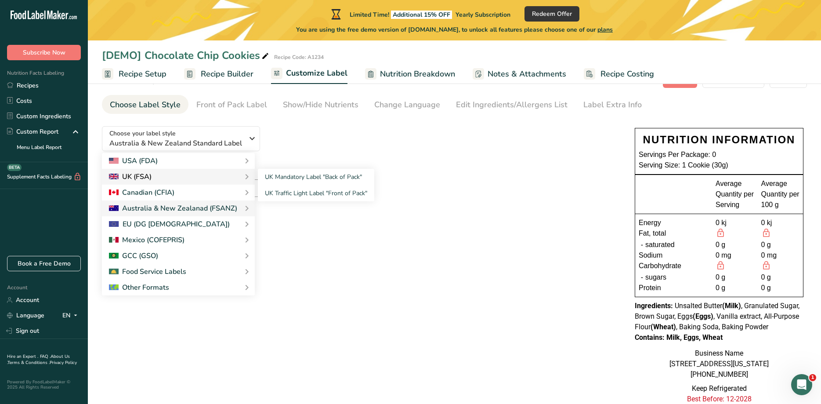
click at [144, 174] on div "UK (FSA)" at bounding box center [130, 176] width 43 height 11
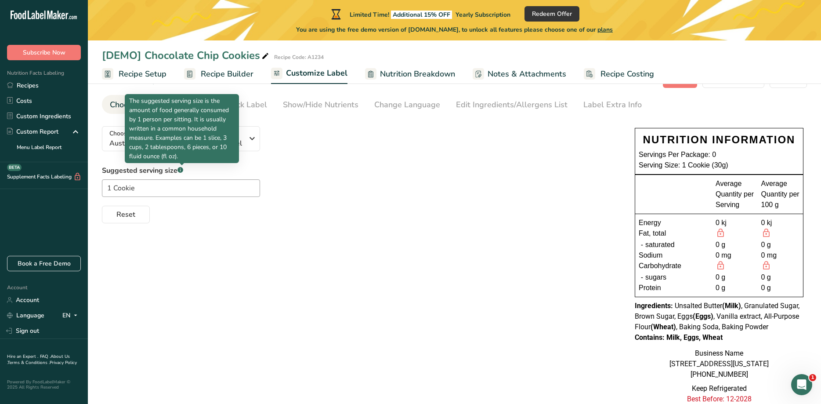
click at [185, 138] on p "The suggested serving size is the amount of food generally consumed by 1 person…" at bounding box center [181, 128] width 105 height 65
click at [346, 150] on div "Choose your label style [GEOGRAPHIC_DATA] & New Zealand Standard Label USA (FDA…" at bounding box center [359, 171] width 515 height 104
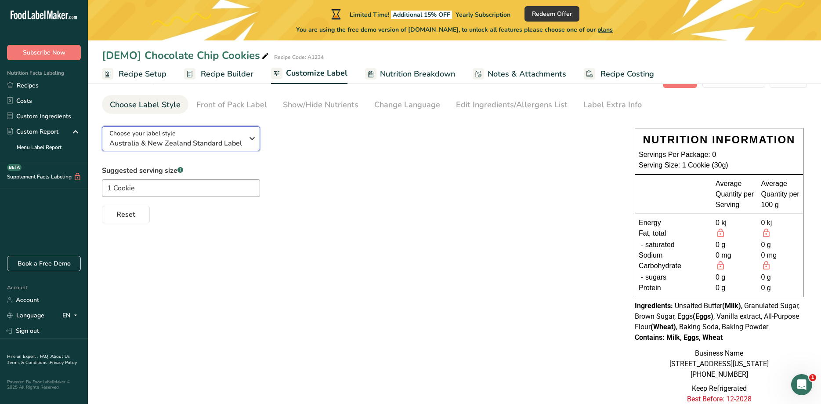
click at [244, 135] on div "Choose your label style [GEOGRAPHIC_DATA] & New Zealand Standard Label" at bounding box center [179, 139] width 141 height 20
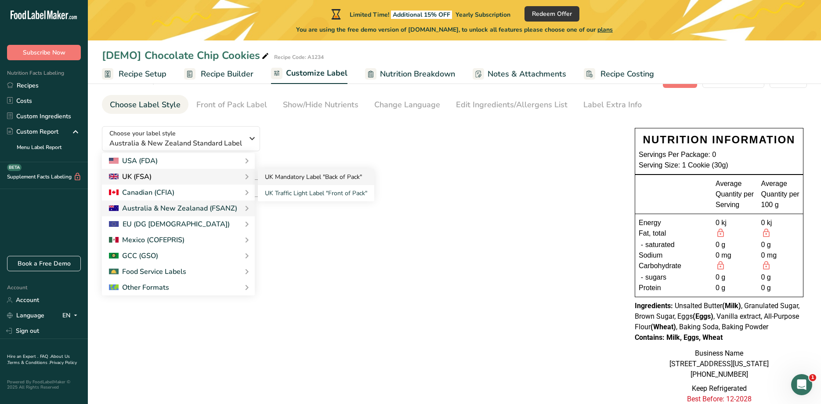
click at [303, 175] on link "UK Mandatory Label "Back of Pack"" at bounding box center [316, 177] width 116 height 16
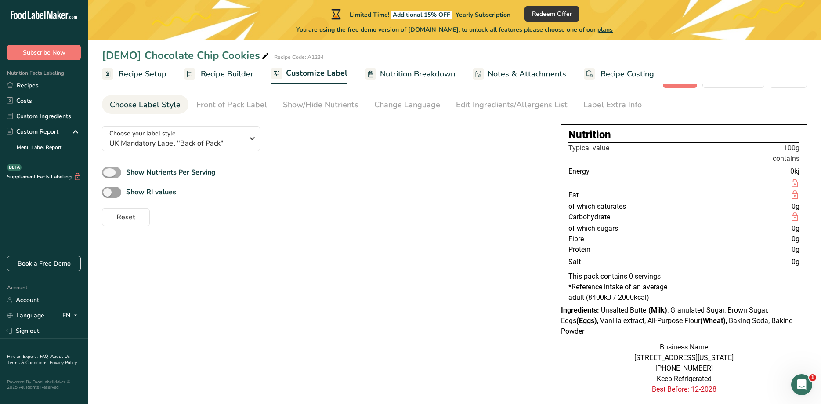
click at [189, 169] on b "Show Nutrients Per Serving" at bounding box center [171, 172] width 90 height 10
click at [108, 170] on input "Show Nutrients Per Serving" at bounding box center [105, 173] width 6 height 6
checkbox input "true"
click at [156, 193] on b "Show RI values" at bounding box center [151, 192] width 50 height 10
click at [108, 193] on input "Show RI values" at bounding box center [105, 192] width 6 height 6
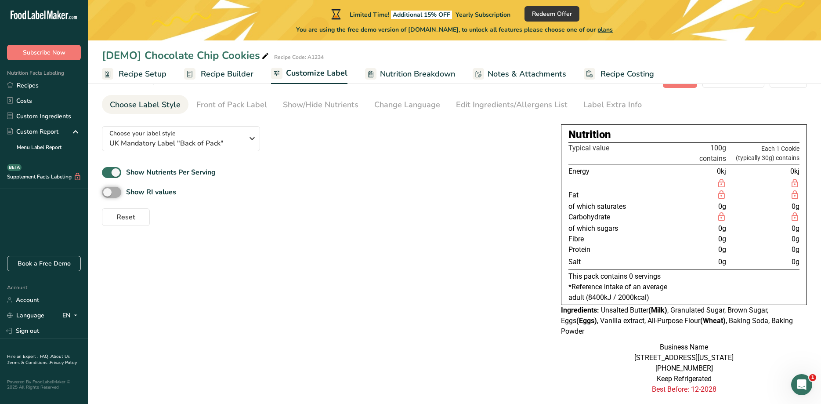
checkbox input "true"
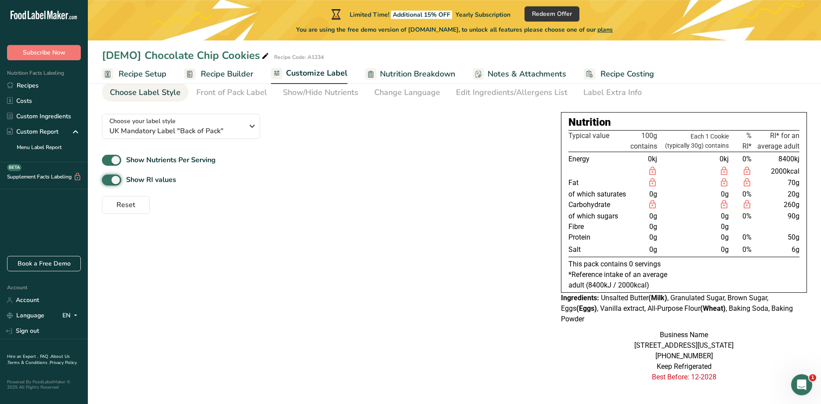
scroll to position [45, 0]
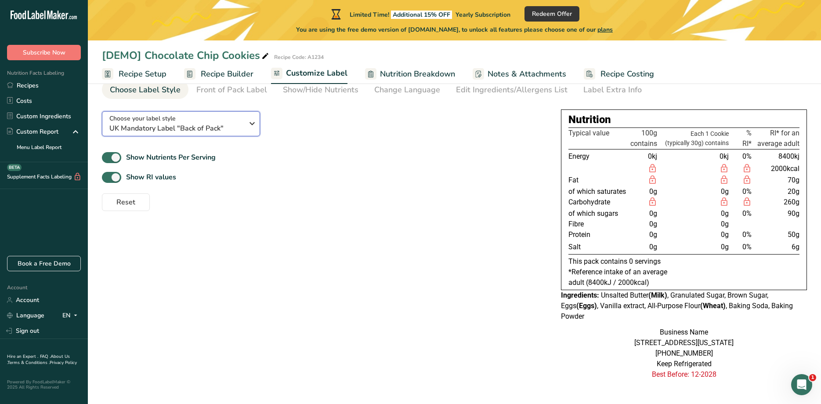
click at [224, 122] on div "Choose your label style UK Mandatory Label "Back of Pack"" at bounding box center [176, 124] width 134 height 20
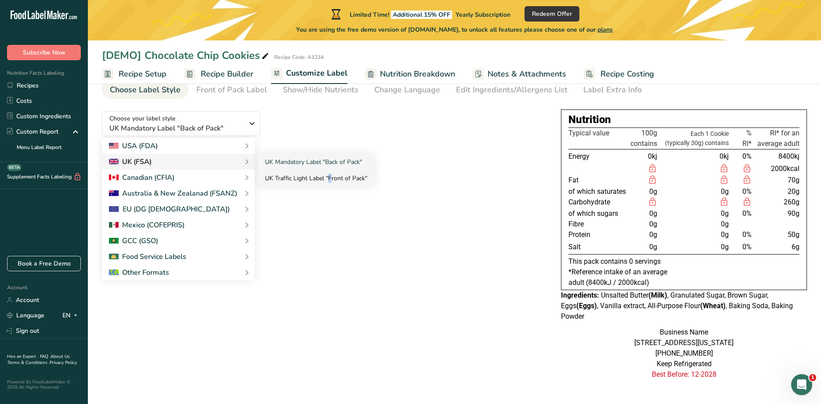
click at [307, 177] on link "UK Traffic Light Label "Front of Pack"" at bounding box center [316, 178] width 116 height 16
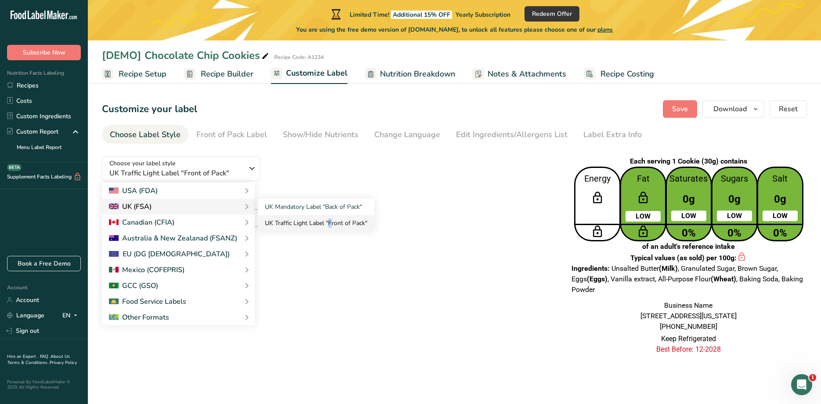
scroll to position [0, 0]
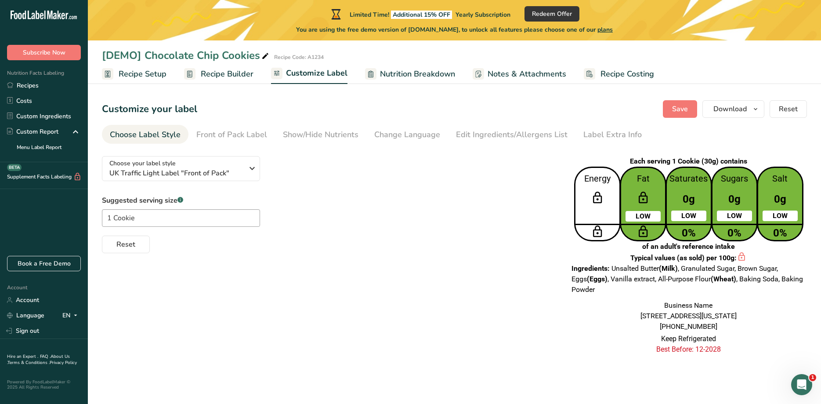
click at [518, 154] on div "Choose your label style UK Traffic Light Label "Front of Pack" USA (FDA) Standa…" at bounding box center [329, 201] width 454 height 104
click at [253, 162] on icon "button" at bounding box center [252, 168] width 11 height 16
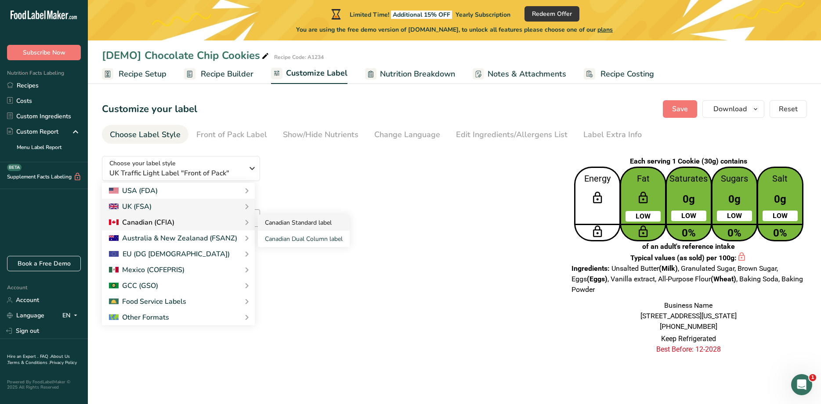
click at [296, 222] on link "Canadian Standard label" at bounding box center [304, 222] width 92 height 16
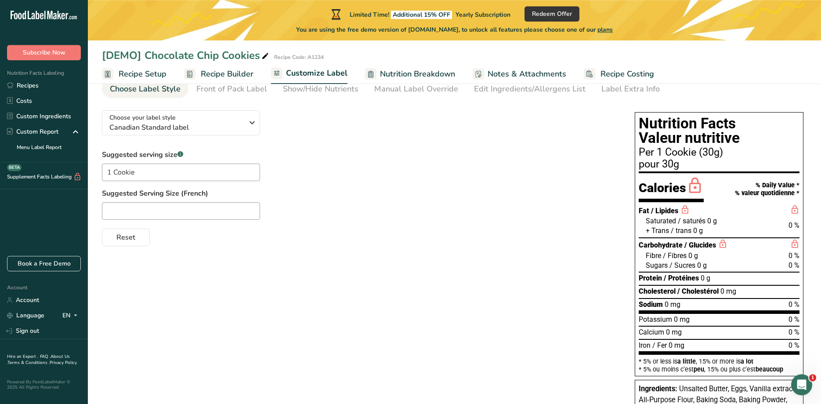
scroll to position [45, 0]
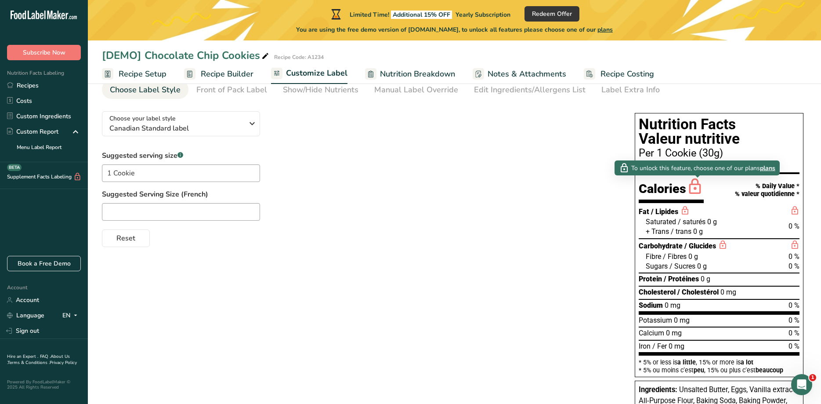
click at [560, 166] on div "Suggested serving size .a-a{fill:#347362;}.b-a{fill:#fff;} 1 Cookie Suggested S…" at bounding box center [359, 198] width 515 height 97
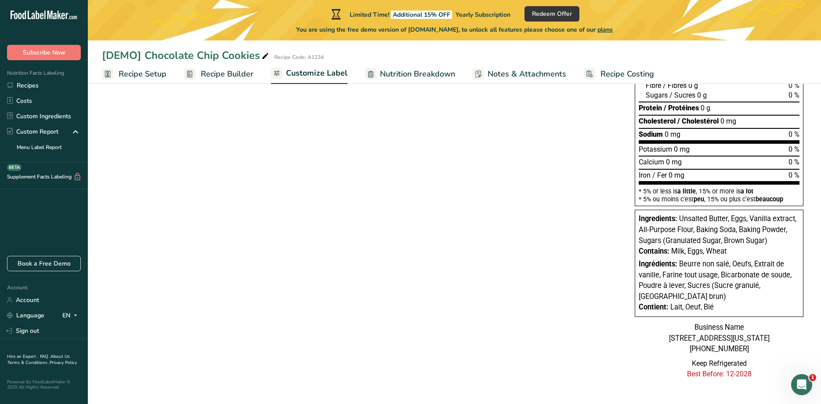
scroll to position [0, 0]
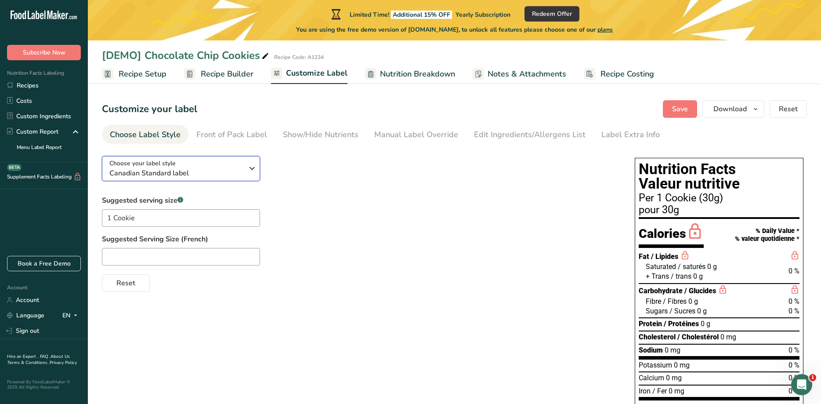
click at [254, 171] on icon "button" at bounding box center [252, 168] width 11 height 16
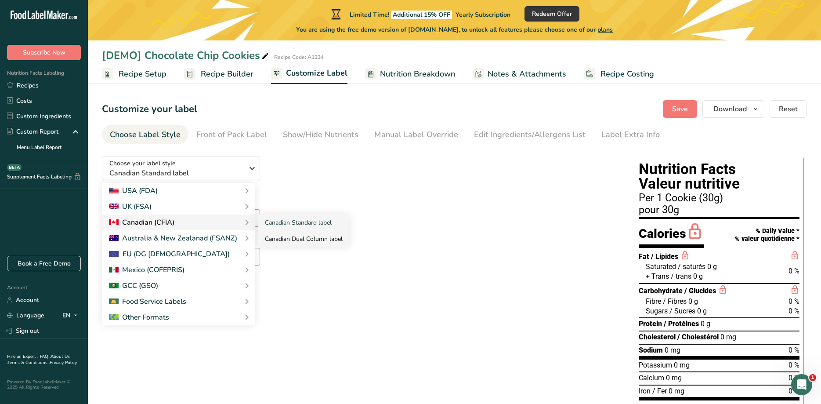
click at [309, 238] on link "Canadian Dual Column label" at bounding box center [304, 239] width 92 height 16
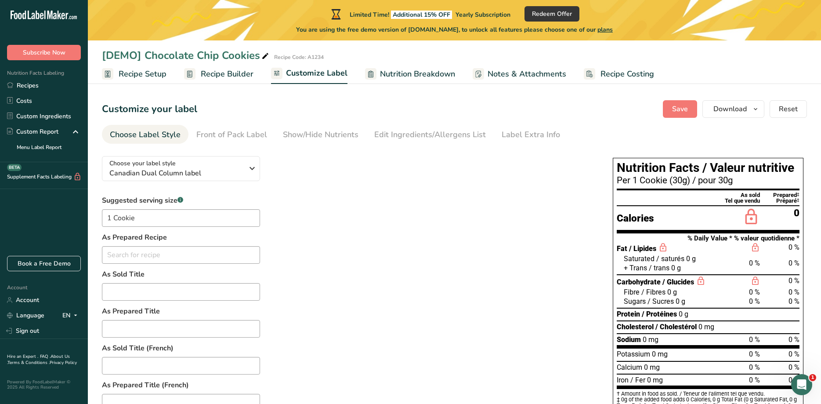
click at [504, 217] on div "Suggested serving size .a-a{fill:#347362;}.b-a{fill:#fff;} 1 Cookie As Prepared…" at bounding box center [348, 383] width 493 height 377
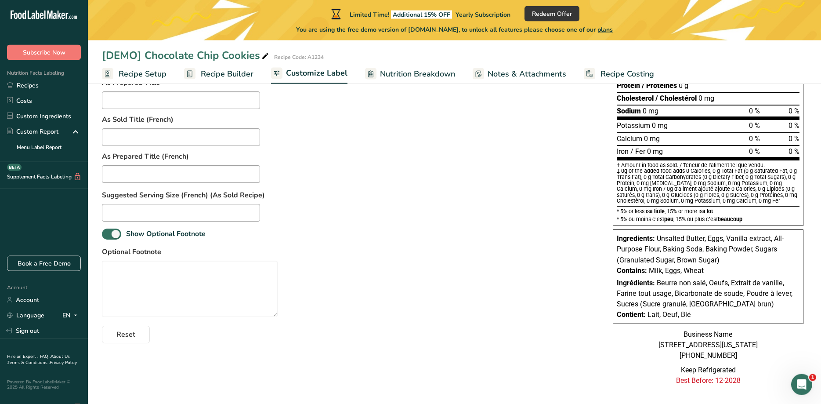
scroll to position [21, 0]
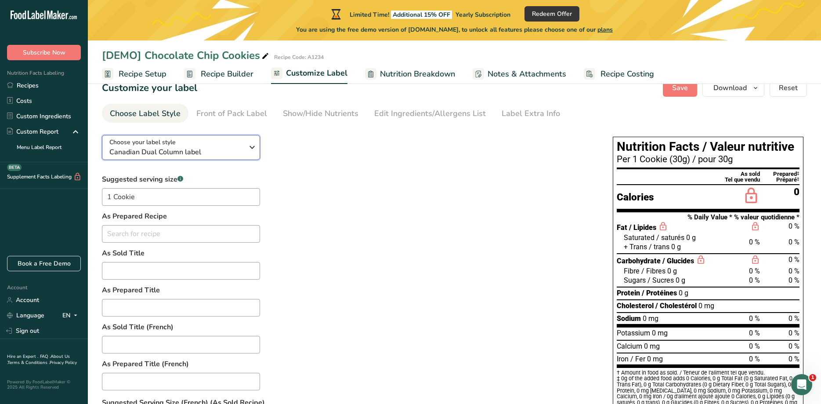
click at [192, 152] on span "Canadian Dual Column label" at bounding box center [176, 152] width 134 height 11
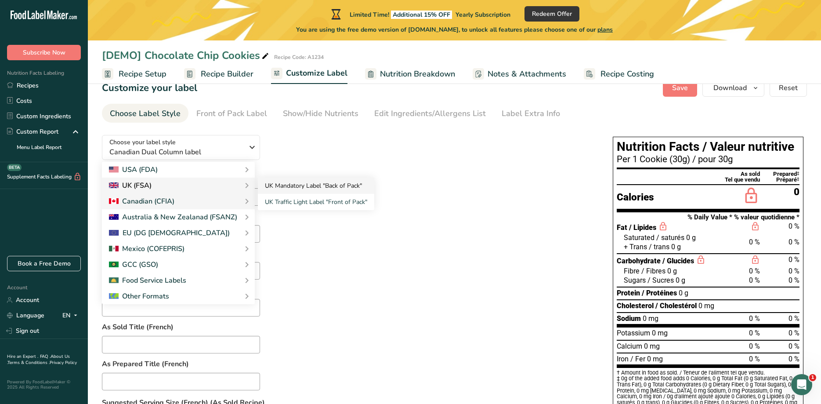
click at [311, 186] on link "UK Mandatory Label "Back of Pack"" at bounding box center [316, 186] width 116 height 16
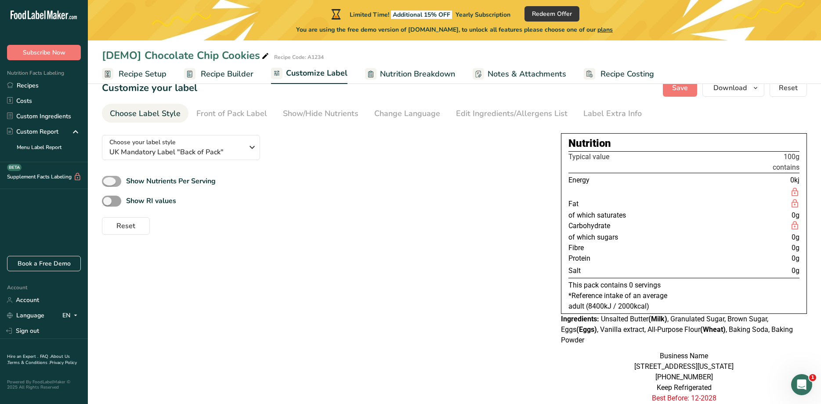
click at [164, 180] on b "Show Nutrients Per Serving" at bounding box center [171, 181] width 90 height 10
click at [108, 180] on input "Show Nutrients Per Serving" at bounding box center [105, 181] width 6 height 6
checkbox input "true"
click at [156, 201] on b "Show RI values" at bounding box center [151, 201] width 50 height 10
click at [108, 201] on input "Show RI values" at bounding box center [105, 201] width 6 height 6
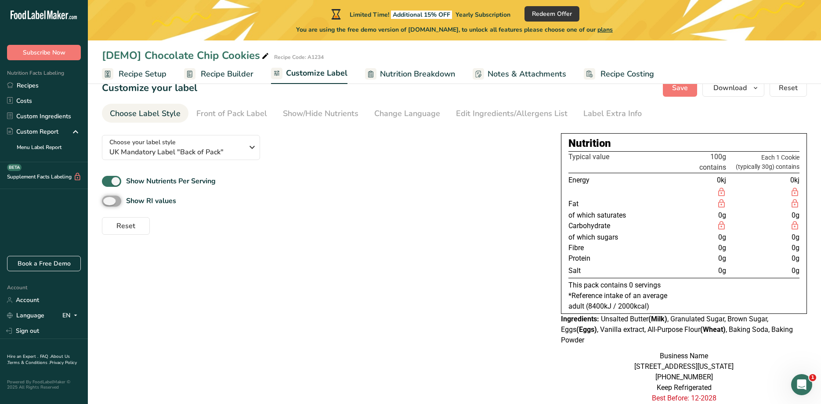
checkbox input "true"
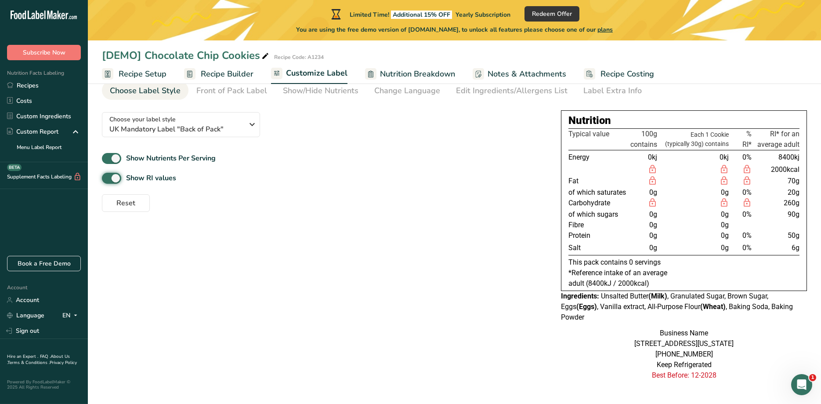
scroll to position [45, 0]
drag, startPoint x: 570, startPoint y: 179, endPoint x: 640, endPoint y: 194, distance: 71.3
click at [640, 194] on tbody "Energy 0kj 0kj 0% 8400kj 2000kcal Fat 70g of which saturates 0g 0g 0% 20g Carbo…" at bounding box center [684, 201] width 231 height 105
click at [641, 187] on td "0g" at bounding box center [644, 191] width 30 height 11
drag, startPoint x: 568, startPoint y: 259, endPoint x: 664, endPoint y: 281, distance: 98.8
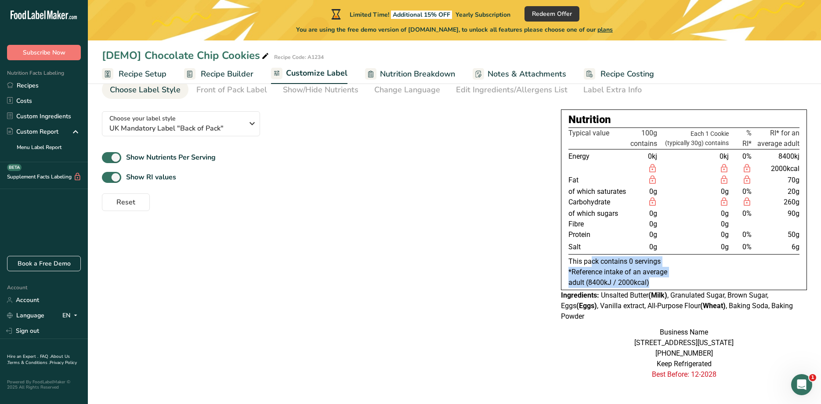
click at [664, 281] on div "Nutrition Typical value 100g contains Each 1 Cookie (typically 30g) contains % …" at bounding box center [684, 199] width 246 height 181
click at [599, 210] on td "of which sugars" at bounding box center [599, 213] width 60 height 11
drag, startPoint x: 570, startPoint y: 212, endPoint x: 801, endPoint y: 209, distance: 231.6
click at [801, 210] on div "Nutrition Typical value 100g contains Each 1 Cookie (typically 30g) contains % …" at bounding box center [684, 199] width 246 height 181
click at [192, 128] on span "UK Mandatory Label "Back of Pack"" at bounding box center [176, 128] width 134 height 11
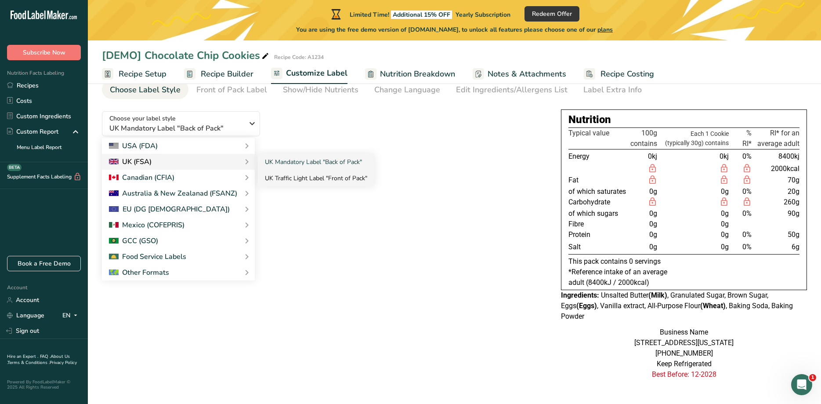
click at [280, 179] on link "UK Traffic Light Label "Front of Pack"" at bounding box center [316, 178] width 116 height 16
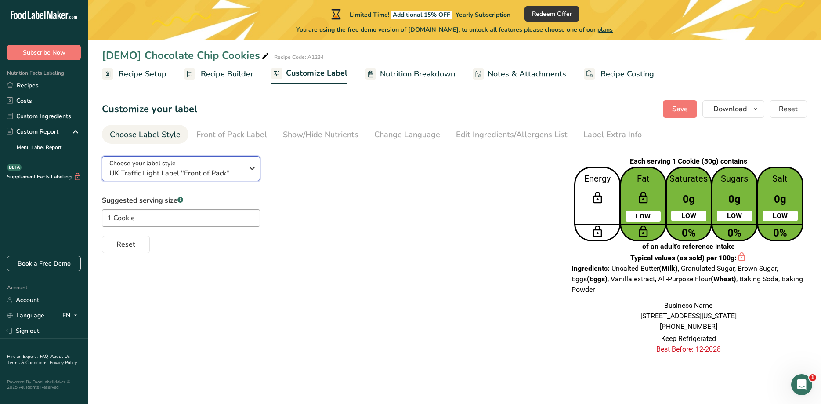
click at [188, 169] on span "UK Traffic Light Label "Front of Pack"" at bounding box center [176, 173] width 134 height 11
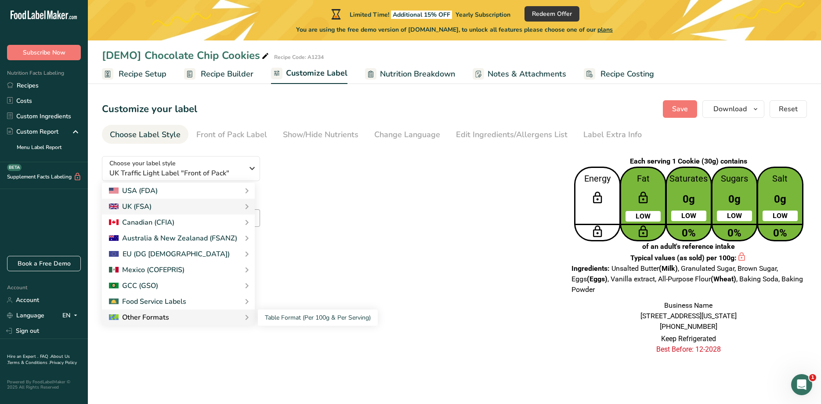
click at [148, 317] on div "Other Formats" at bounding box center [139, 317] width 60 height 11
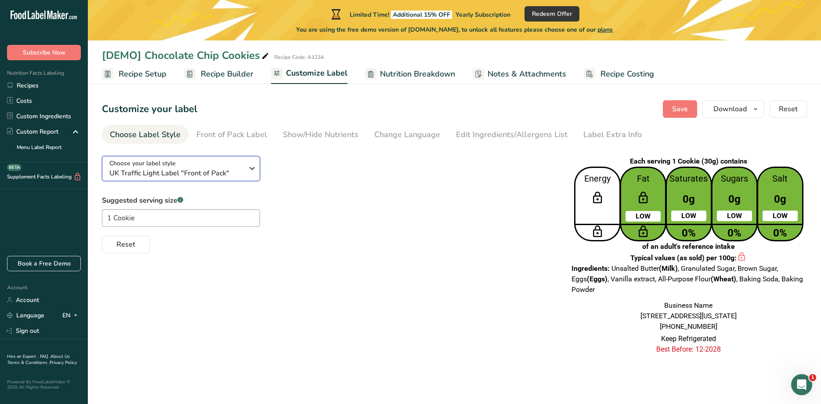
click at [198, 168] on span "UK Traffic Light Label "Front of Pack"" at bounding box center [176, 173] width 134 height 11
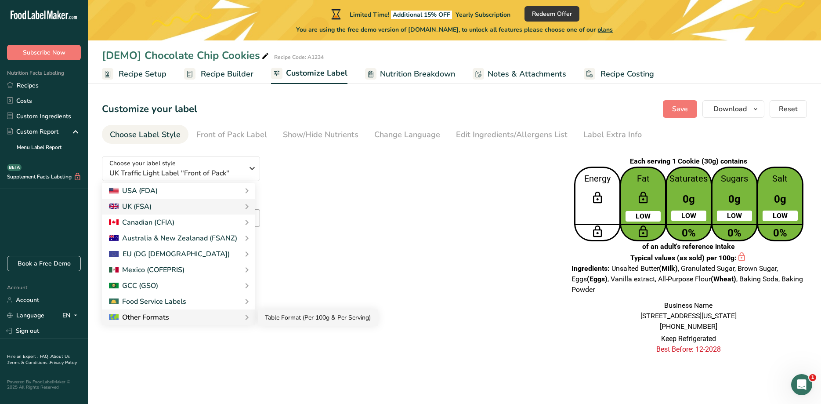
click at [280, 316] on link "Table Format (Per 100g & Per Serving)" at bounding box center [318, 317] width 120 height 16
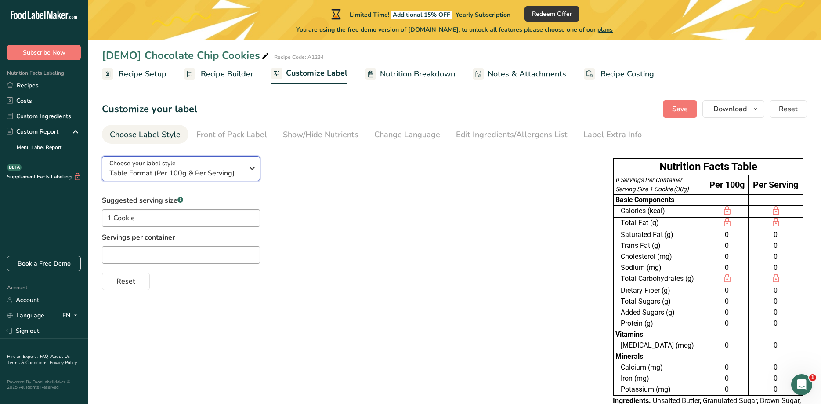
click at [253, 170] on icon "button" at bounding box center [252, 168] width 11 height 16
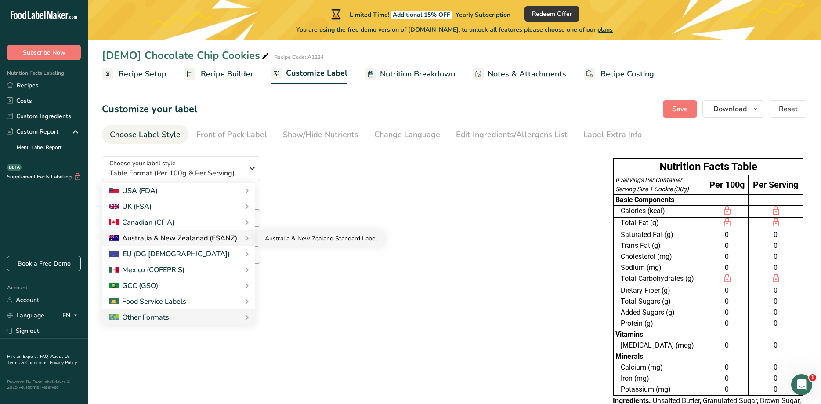
click at [279, 236] on link "Australia & New Zealand Standard Label" at bounding box center [321, 238] width 126 height 16
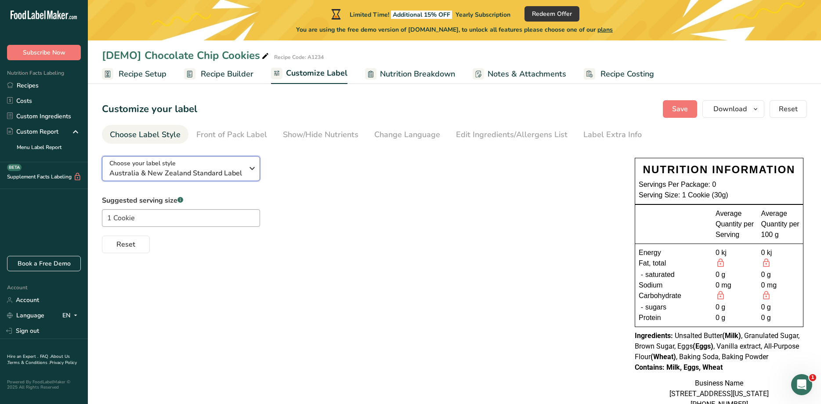
click at [221, 175] on span "Australia & New Zealand Standard Label" at bounding box center [176, 173] width 134 height 11
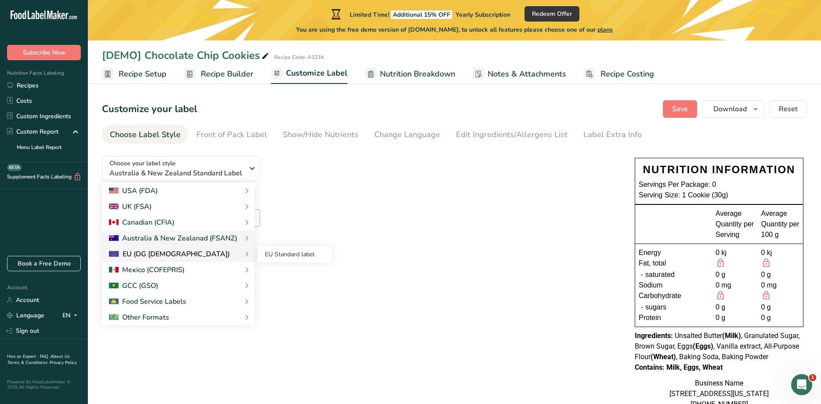
click at [160, 254] on div "EU (DG [DEMOGRAPHIC_DATA])" at bounding box center [169, 254] width 121 height 11
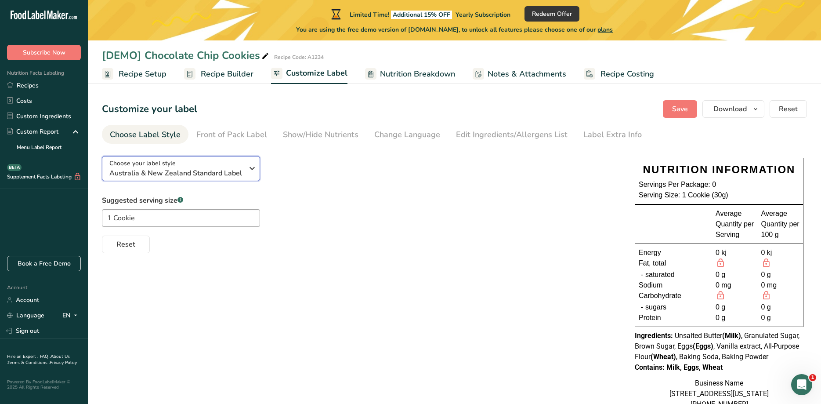
click at [225, 167] on div "Choose your label style [GEOGRAPHIC_DATA] & New Zealand Standard Label" at bounding box center [176, 169] width 134 height 20
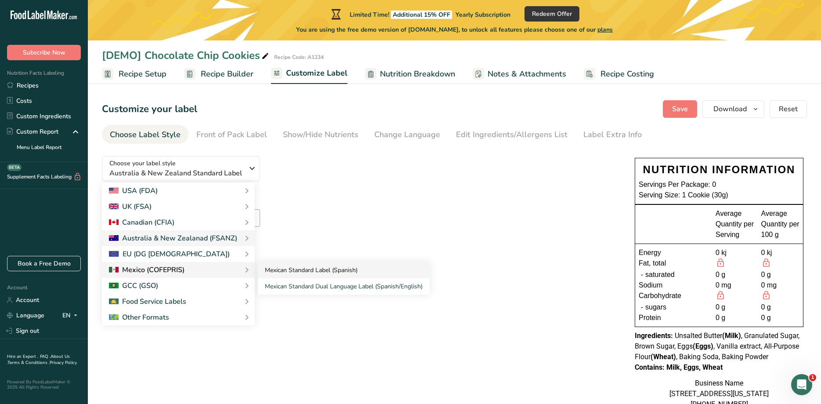
click at [276, 270] on link "Mexican Standard Label (Spanish)" at bounding box center [344, 270] width 172 height 16
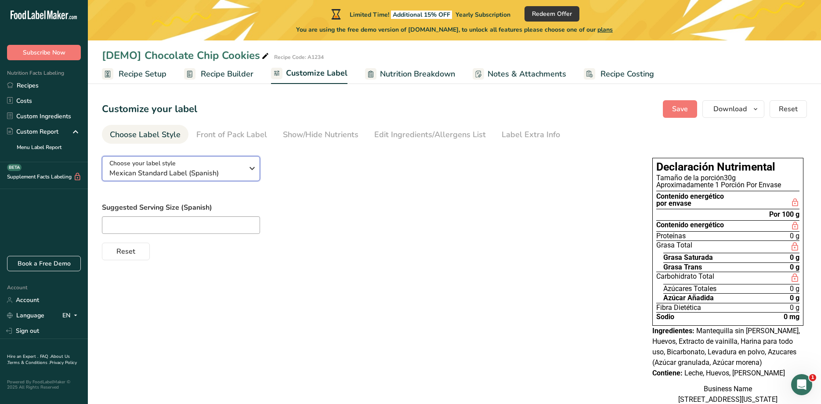
click at [214, 168] on span "Mexican Standard Label (Spanish)" at bounding box center [176, 173] width 134 height 11
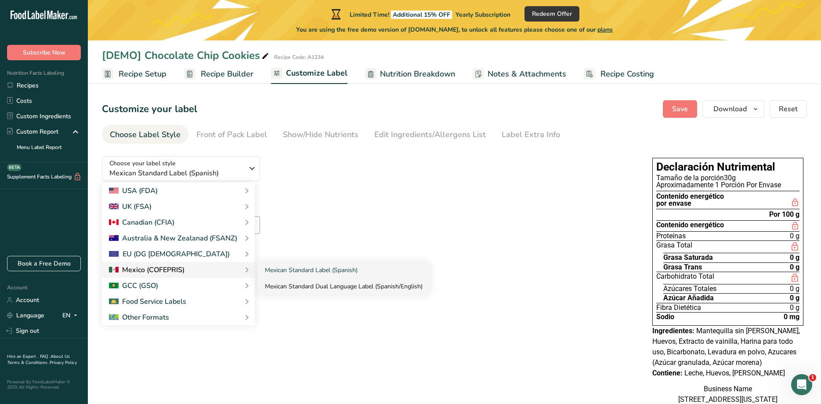
click at [283, 286] on link "Mexican Standard Dual Language Label (Spanish/English)" at bounding box center [344, 286] width 172 height 16
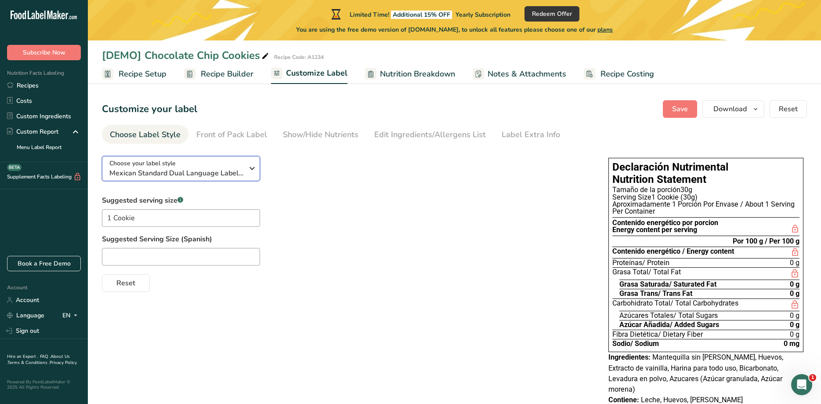
click at [188, 170] on span "Mexican Standard Dual Language Label (Spanish/English)" at bounding box center [176, 173] width 134 height 11
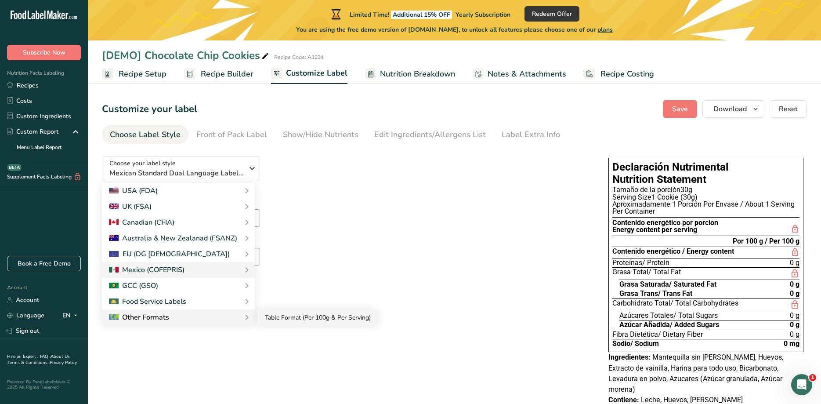
click at [282, 315] on link "Table Format (Per 100g & Per Serving)" at bounding box center [318, 317] width 120 height 16
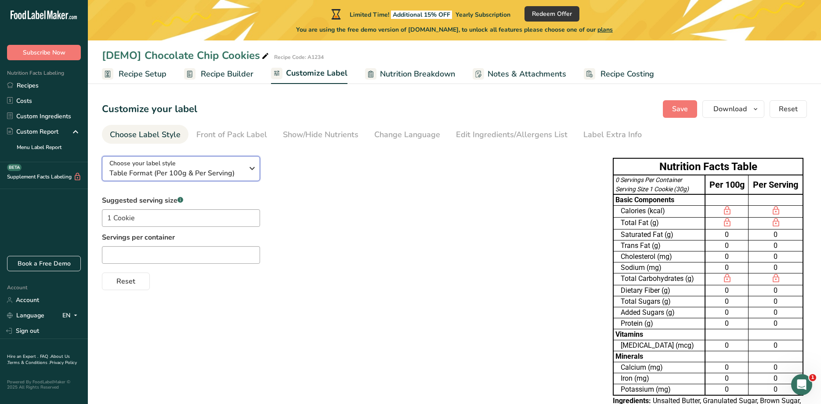
click at [251, 169] on icon "button" at bounding box center [252, 168] width 11 height 16
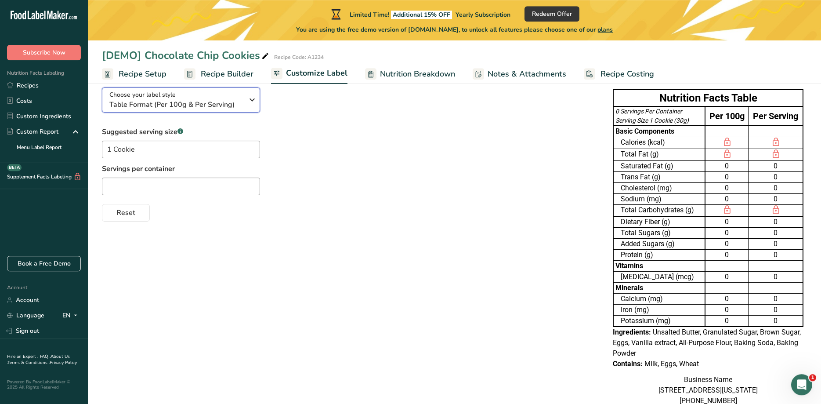
scroll to position [67, 0]
click at [256, 93] on button "Choose your label style Table Format (Per 100g & Per Serving)" at bounding box center [181, 101] width 158 height 25
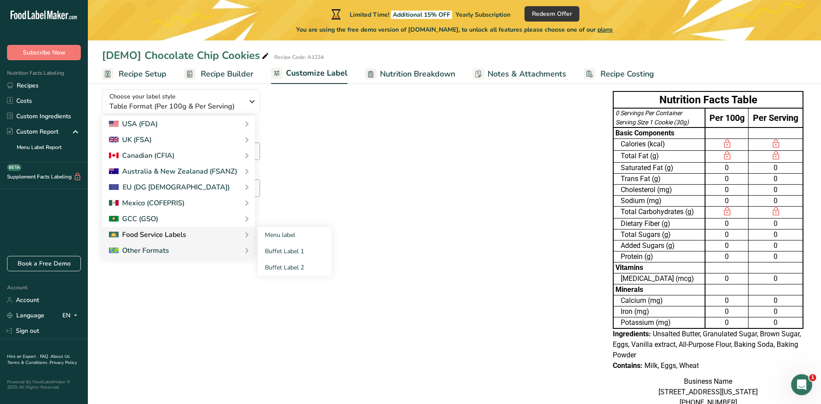
click at [213, 233] on div "Food Service Labels" at bounding box center [178, 234] width 139 height 11
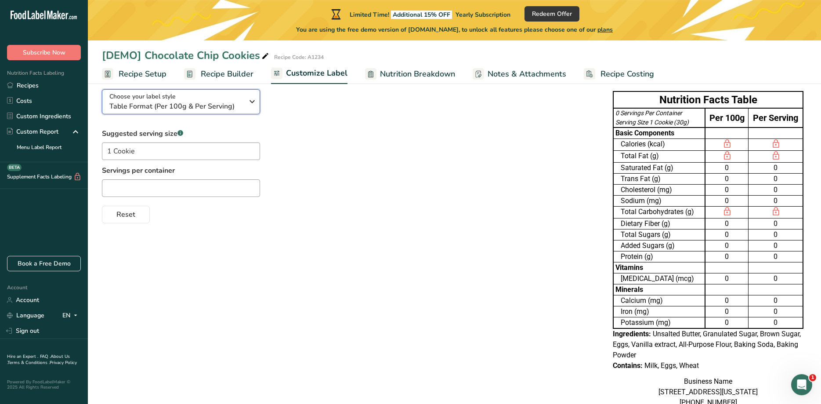
click at [200, 105] on span "Table Format (Per 100g & Per Serving)" at bounding box center [176, 106] width 134 height 11
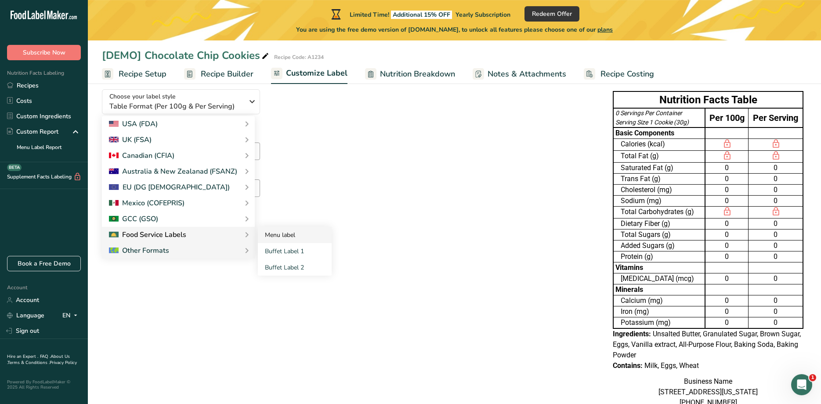
click at [271, 234] on link "Menu label" at bounding box center [295, 235] width 74 height 16
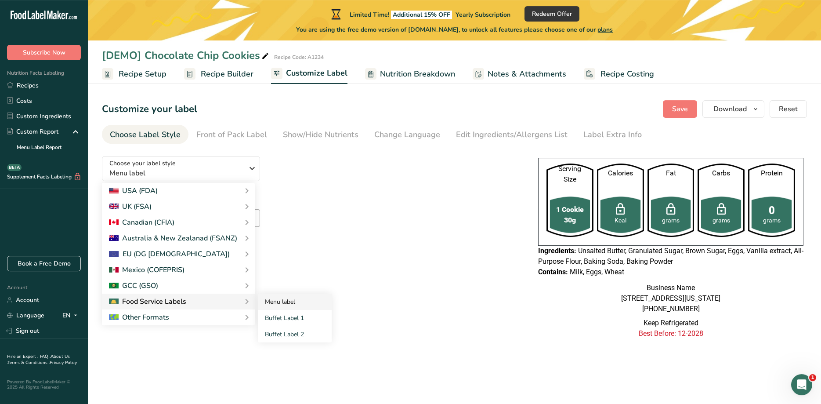
scroll to position [0, 0]
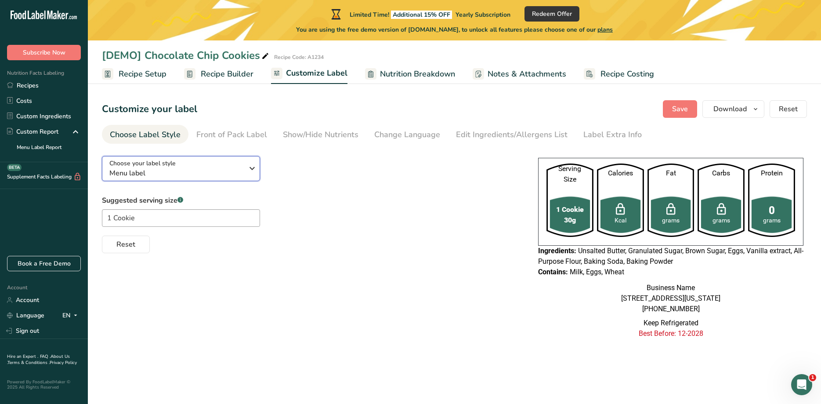
click at [222, 172] on span "Menu label" at bounding box center [176, 173] width 134 height 11
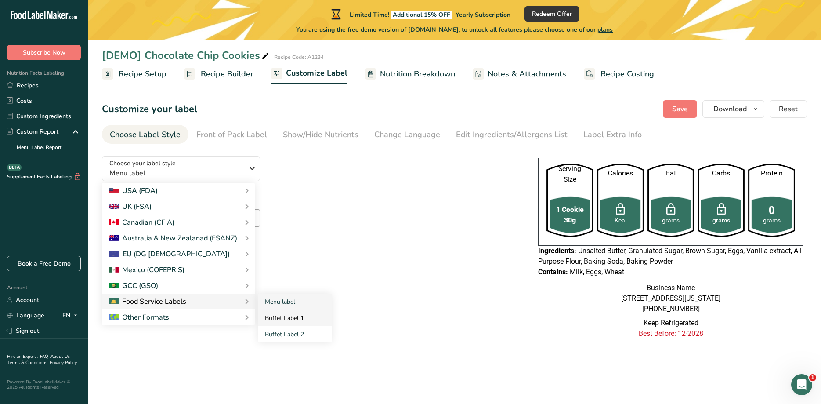
click at [278, 316] on link "Buffet Label 1" at bounding box center [295, 318] width 74 height 16
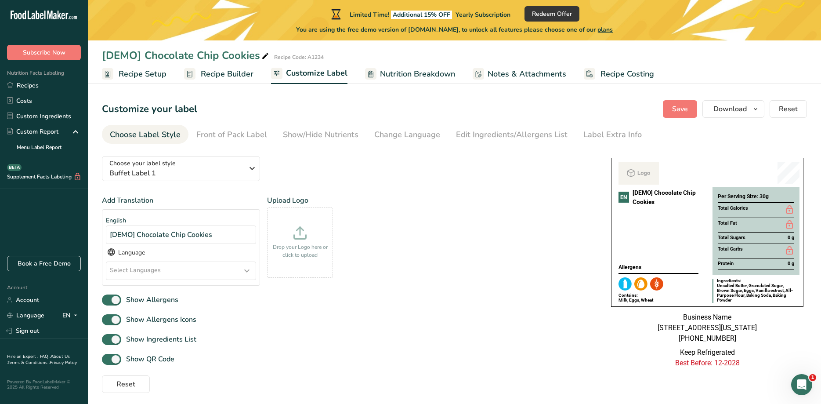
click at [160, 267] on div "Select Languages" at bounding box center [180, 271] width 149 height 18
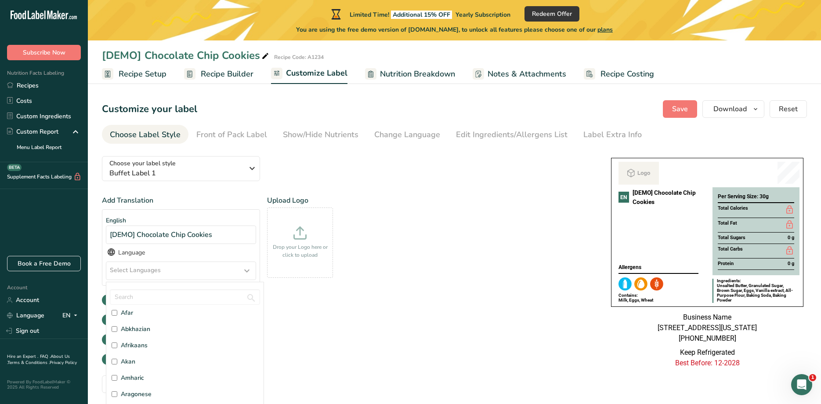
click at [136, 328] on span "Abkhazian" at bounding box center [135, 328] width 29 height 9
click at [117, 328] on input "Abkhazian" at bounding box center [115, 329] width 6 height 6
click at [136, 326] on span "Abkhazian" at bounding box center [135, 328] width 29 height 9
click at [117, 326] on input "Abkhazian" at bounding box center [115, 329] width 6 height 6
checkbox input "false"
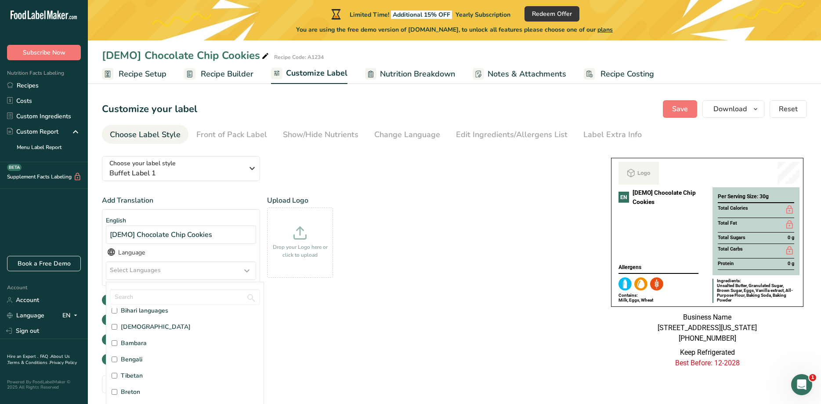
scroll to position [232, 0]
click at [138, 359] on span "Bengali" at bounding box center [132, 356] width 22 height 9
click at [117, 359] on input "Bengali" at bounding box center [115, 357] width 6 height 6
checkbox input "true"
click at [295, 305] on div "Add Translation English [DEMO] Chocolate Chip Cookies Language Bengali Afar [GE…" at bounding box center [348, 264] width 492 height 139
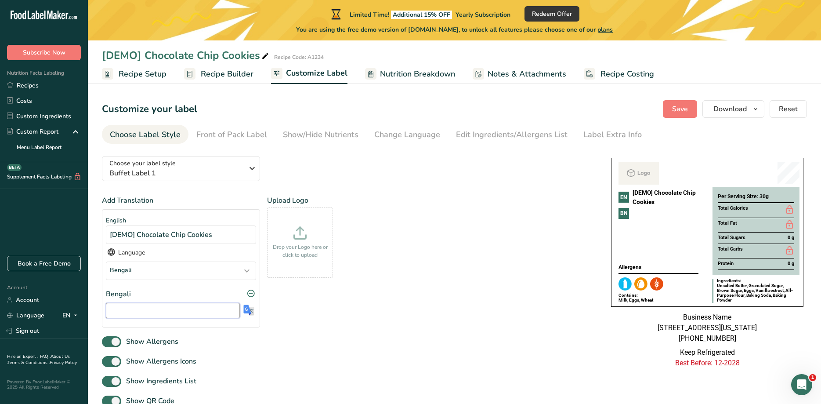
click at [177, 316] on input "text" at bounding box center [173, 310] width 134 height 15
click at [252, 309] on img at bounding box center [248, 309] width 11 height 11
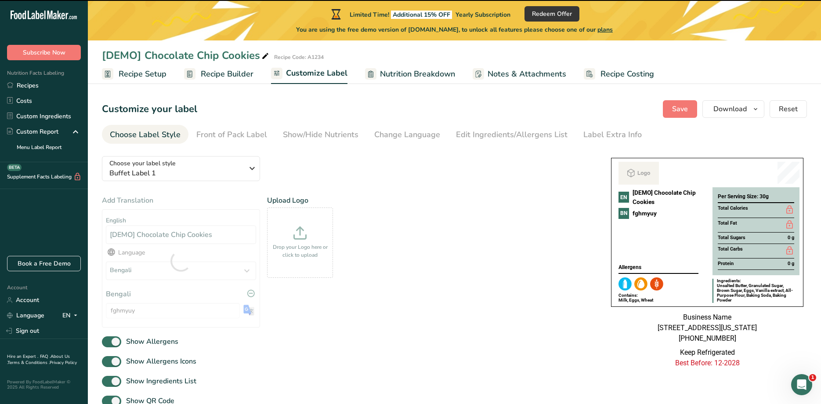
type input "[ডেমো] চকোলেট চিপ কুকিজ"
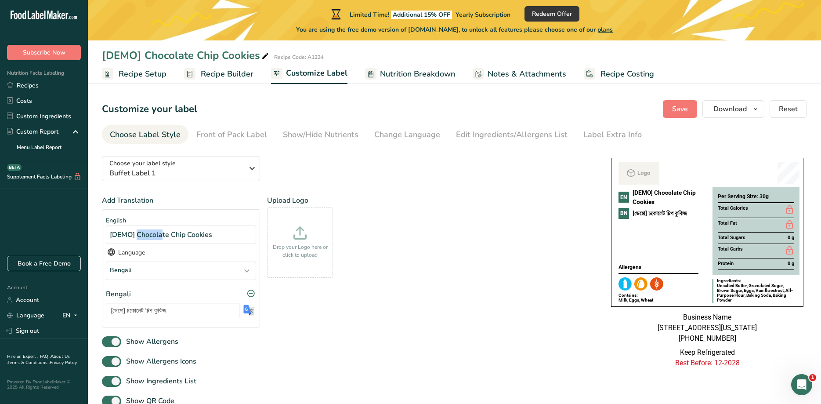
drag, startPoint x: 139, startPoint y: 236, endPoint x: 91, endPoint y: 232, distance: 48.5
click at [91, 232] on section "Customize your label Save Download Choose what to show on your downloaded label…" at bounding box center [454, 267] width 733 height 362
click at [158, 229] on div "[DEMO] Chocolate Chip Cookies" at bounding box center [181, 234] width 150 height 18
click at [138, 232] on div "[DEMO] Chocolate Chip Cookies" at bounding box center [181, 234] width 150 height 18
click at [147, 234] on div "[DEMO] Chocolate Chip Cookies" at bounding box center [181, 234] width 150 height 18
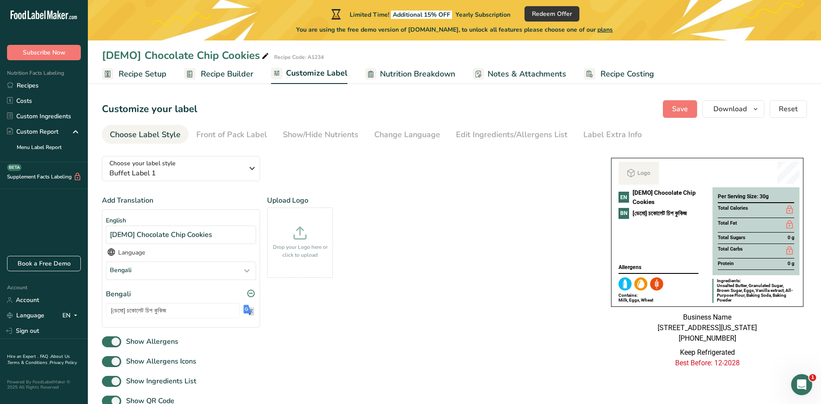
click at [438, 225] on div "Add Translation English [DEMO] Chocolate Chip Cookies Language Bengali Afar [GE…" at bounding box center [348, 264] width 492 height 139
click at [202, 168] on span "Buffet Label 1" at bounding box center [176, 173] width 134 height 11
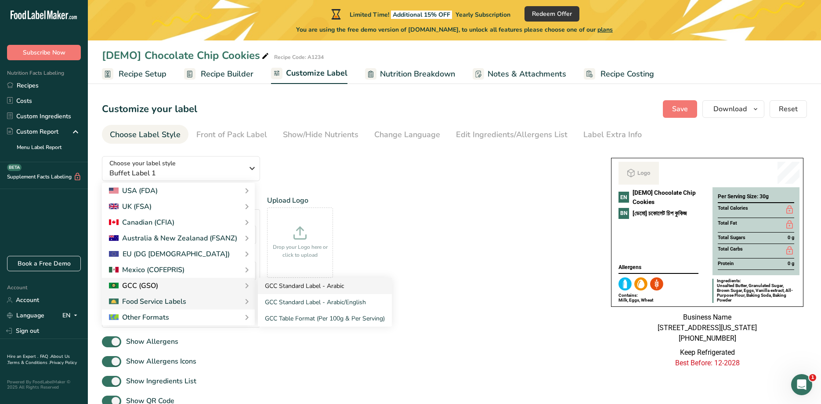
click at [280, 288] on link "GCC Standard Label - Arabic" at bounding box center [325, 286] width 134 height 16
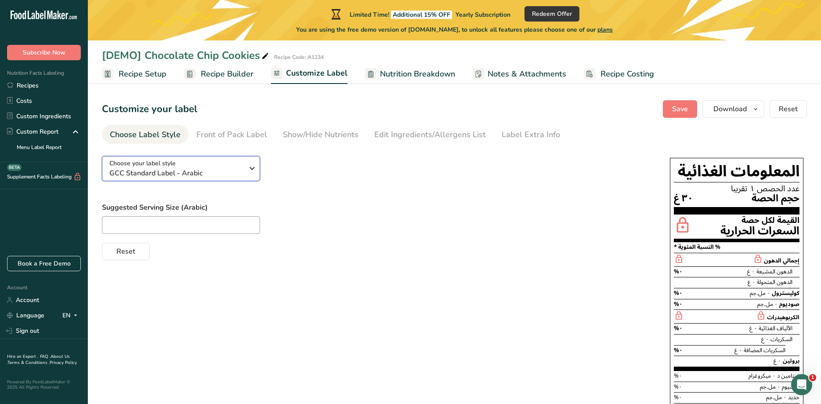
click at [227, 169] on span "GCC Standard Label - Arabic" at bounding box center [176, 173] width 134 height 11
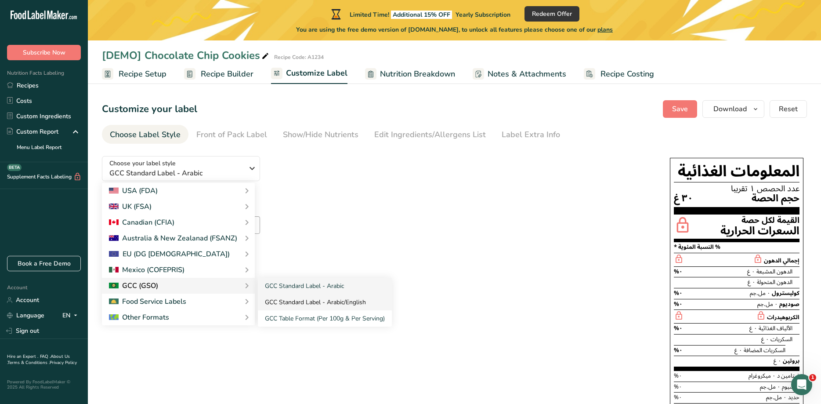
click at [275, 303] on link "GCC Standard Label - Arabic/English" at bounding box center [325, 302] width 134 height 16
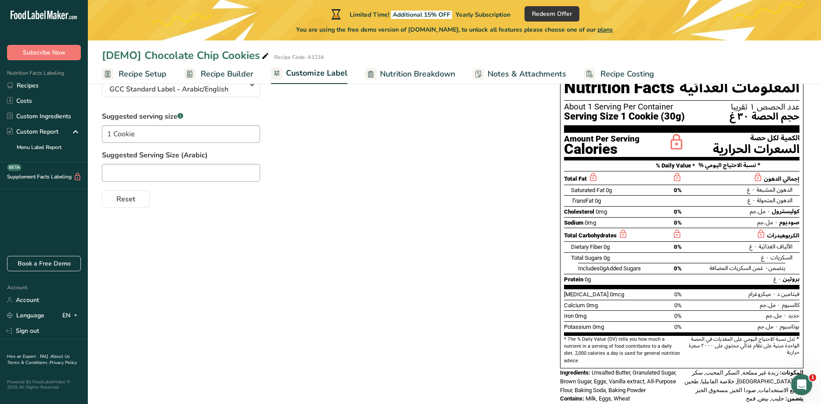
scroll to position [0, 0]
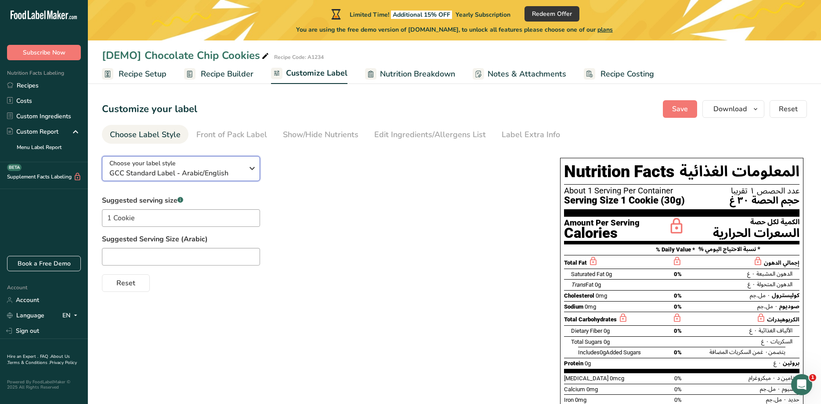
click at [250, 166] on icon "button" at bounding box center [252, 168] width 11 height 16
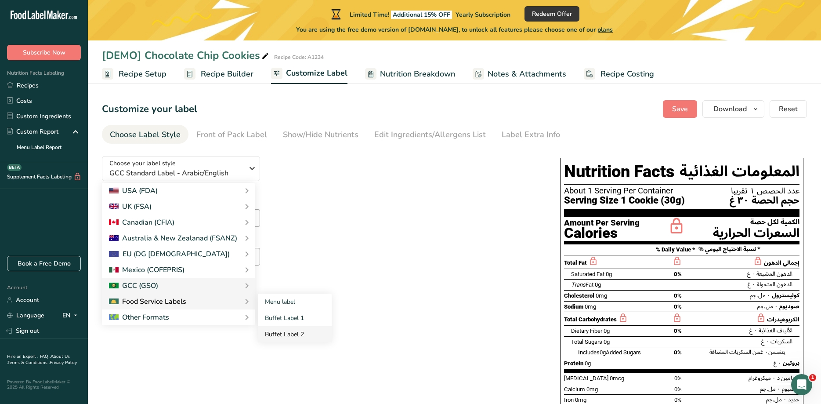
click at [281, 335] on link "Buffet Label 2" at bounding box center [295, 334] width 74 height 16
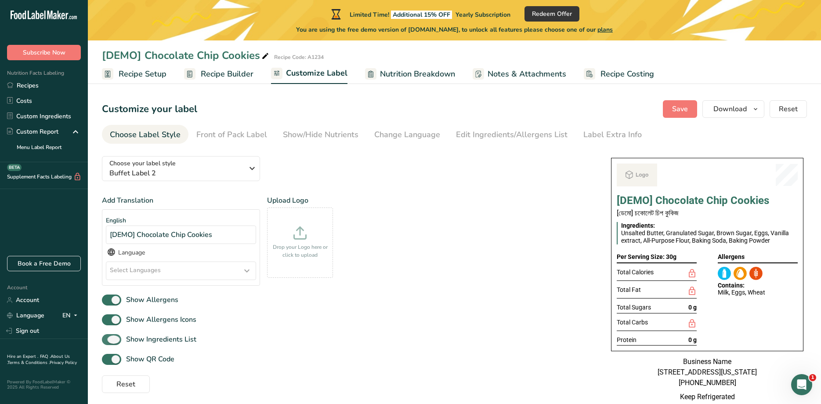
click at [110, 342] on span at bounding box center [111, 339] width 19 height 11
click at [108, 342] on input "Show Ingredients List" at bounding box center [105, 340] width 6 height 6
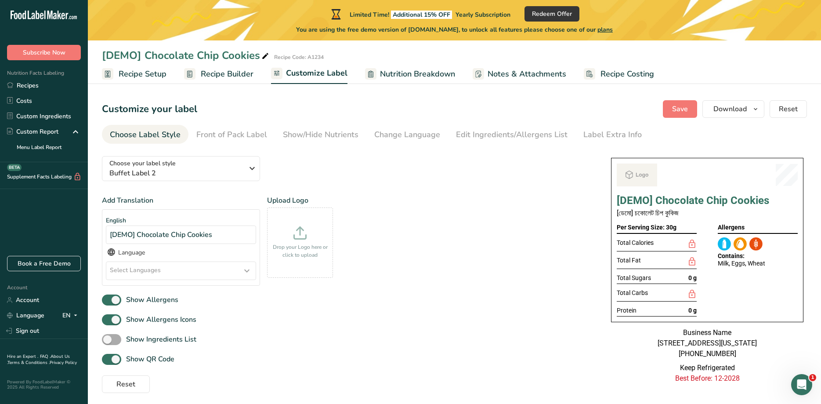
click at [111, 341] on span at bounding box center [111, 339] width 19 height 11
click at [108, 341] on input "Show Ingredients List" at bounding box center [105, 340] width 6 height 6
checkbox input "true"
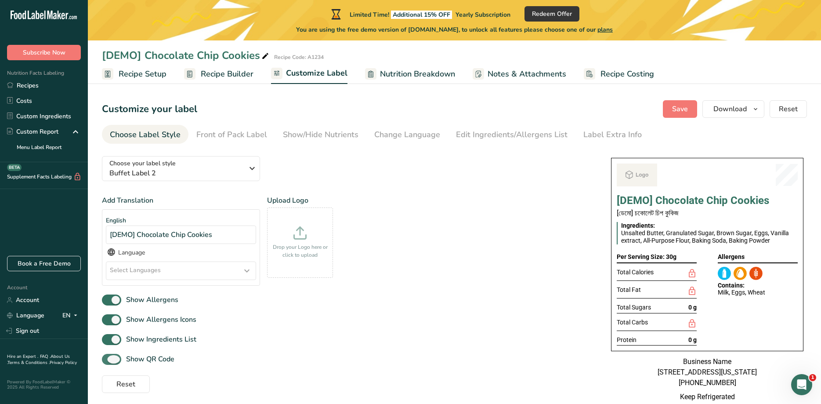
click at [108, 356] on span at bounding box center [111, 359] width 19 height 11
click at [108, 356] on input "Show QR Code" at bounding box center [105, 359] width 6 height 6
click at [108, 356] on span at bounding box center [111, 359] width 19 height 11
click at [108, 356] on input "Show QR Code" at bounding box center [105, 359] width 6 height 6
checkbox input "true"
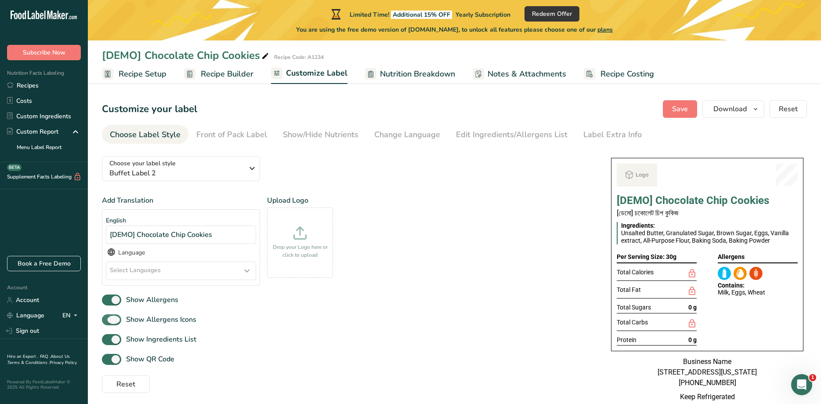
click at [107, 316] on span at bounding box center [111, 319] width 19 height 11
click at [107, 317] on input "Show Allergens Icons" at bounding box center [105, 320] width 6 height 6
click at [107, 316] on span at bounding box center [111, 319] width 19 height 11
click at [107, 317] on input "Show Allergens Icons" at bounding box center [105, 320] width 6 height 6
checkbox input "true"
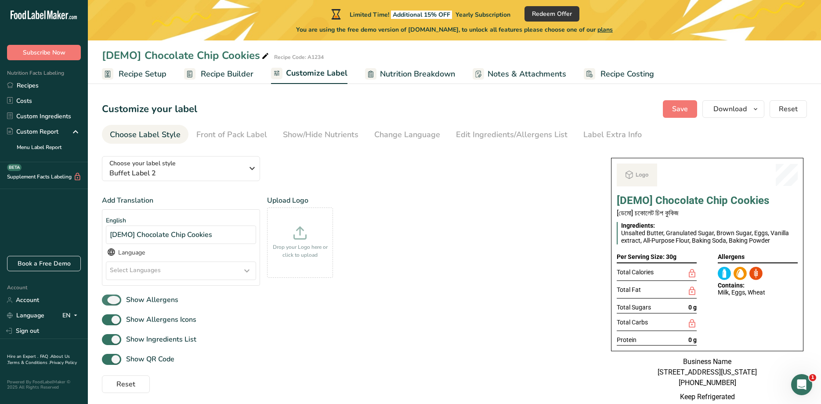
click at [115, 304] on span at bounding box center [111, 299] width 19 height 11
click at [108, 303] on input "Show Allergens" at bounding box center [105, 300] width 6 height 6
click at [115, 304] on span at bounding box center [111, 299] width 19 height 11
click at [108, 303] on input "Show Allergens" at bounding box center [105, 300] width 6 height 6
checkbox input "true"
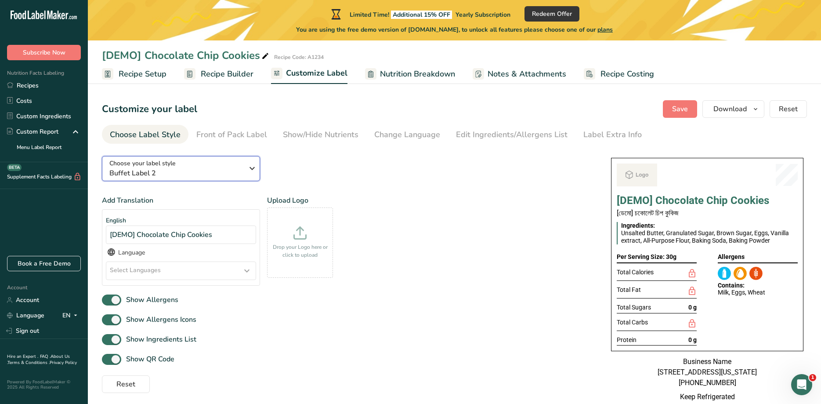
click at [253, 166] on icon "button" at bounding box center [252, 168] width 11 height 16
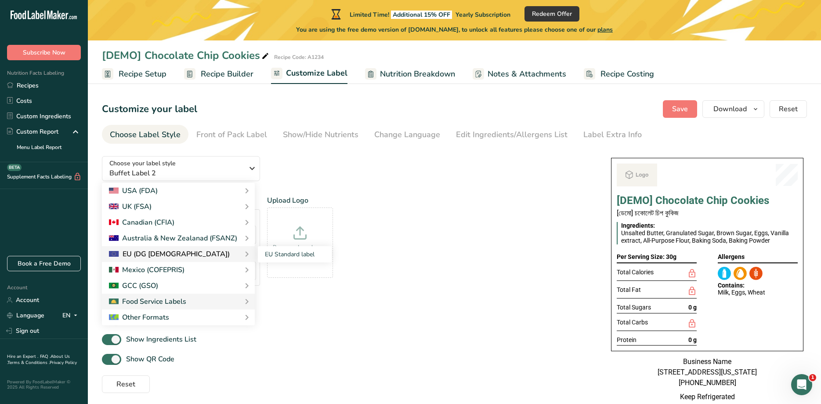
click at [180, 252] on div "EU (DG [DEMOGRAPHIC_DATA])" at bounding box center [178, 254] width 139 height 11
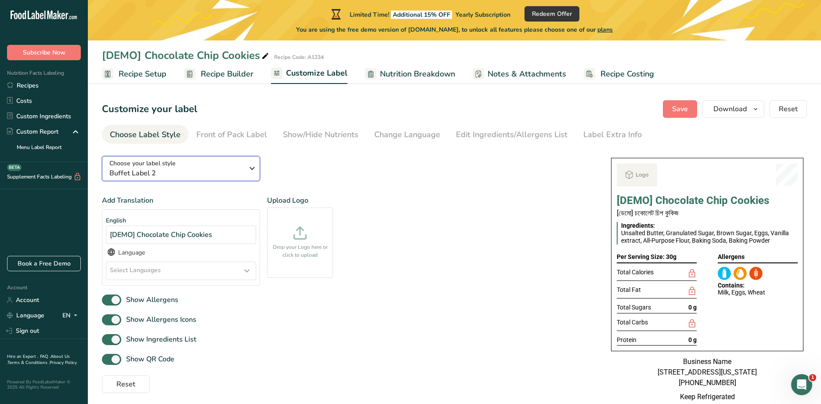
click at [150, 166] on span "Choose your label style" at bounding box center [142, 163] width 66 height 9
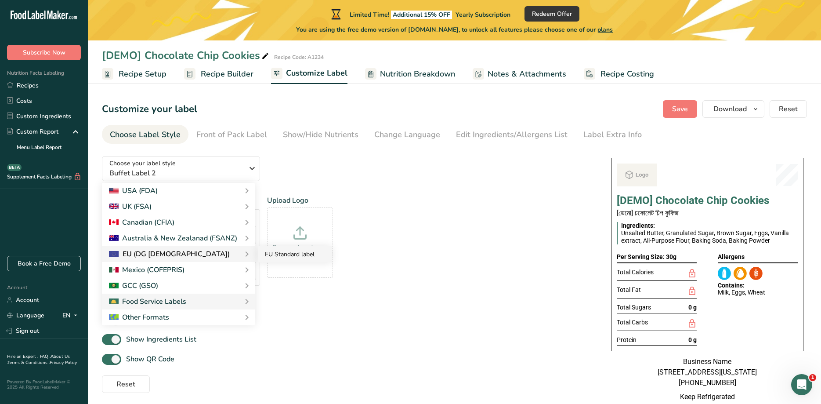
click at [278, 255] on link "EU Standard label" at bounding box center [295, 254] width 74 height 16
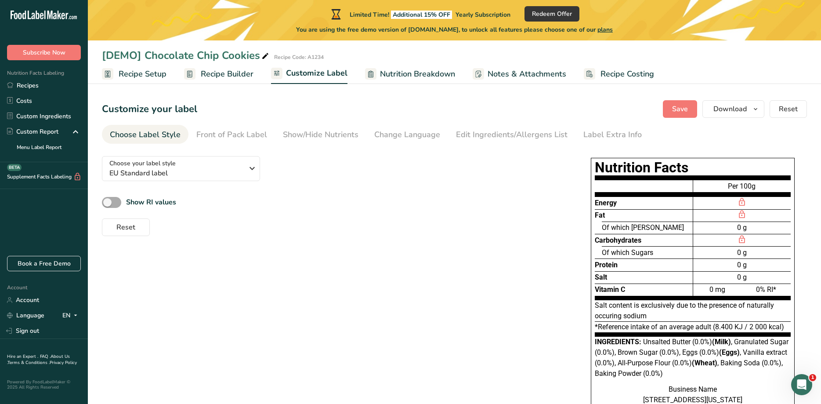
click at [110, 202] on span at bounding box center [111, 202] width 19 height 11
click at [108, 202] on input "Show RI values" at bounding box center [105, 202] width 6 height 6
click at [110, 202] on span at bounding box center [111, 202] width 19 height 11
click at [108, 202] on input "Show RI values" at bounding box center [105, 202] width 6 height 6
click at [110, 202] on span at bounding box center [111, 202] width 19 height 11
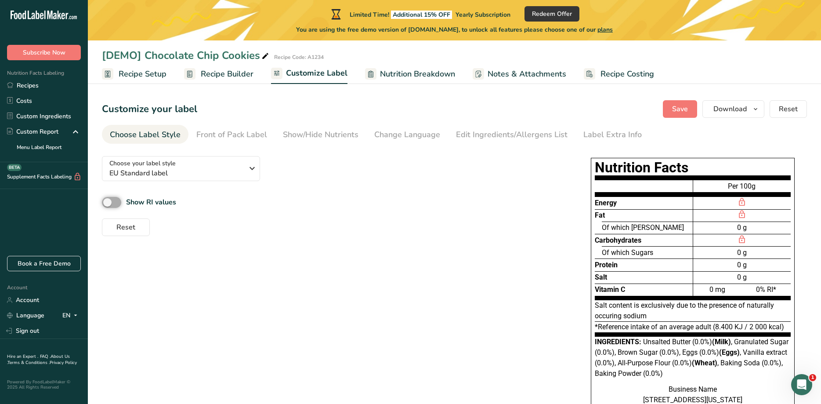
click at [108, 202] on input "Show RI values" at bounding box center [105, 202] width 6 height 6
checkbox input "true"
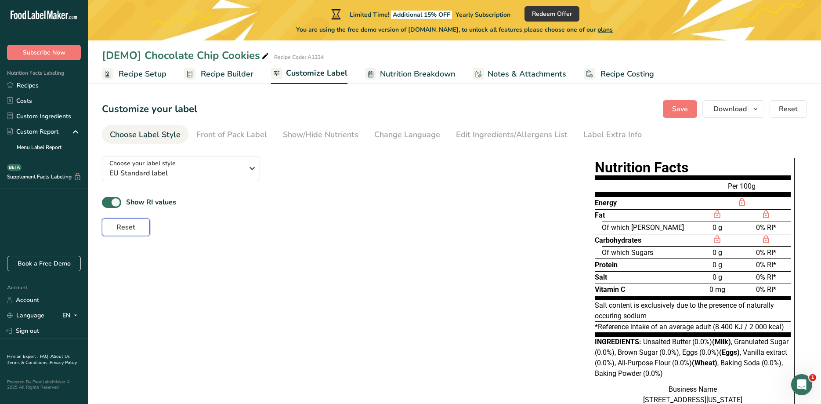
click at [131, 227] on span "Reset" at bounding box center [125, 227] width 19 height 11
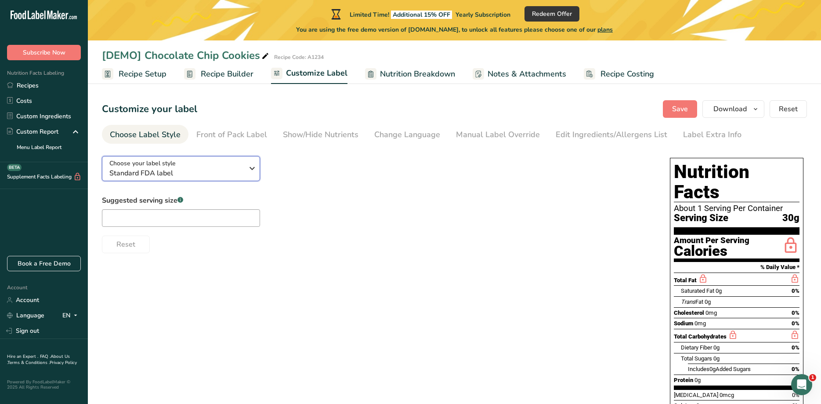
click at [238, 168] on span "Standard FDA label" at bounding box center [176, 173] width 134 height 11
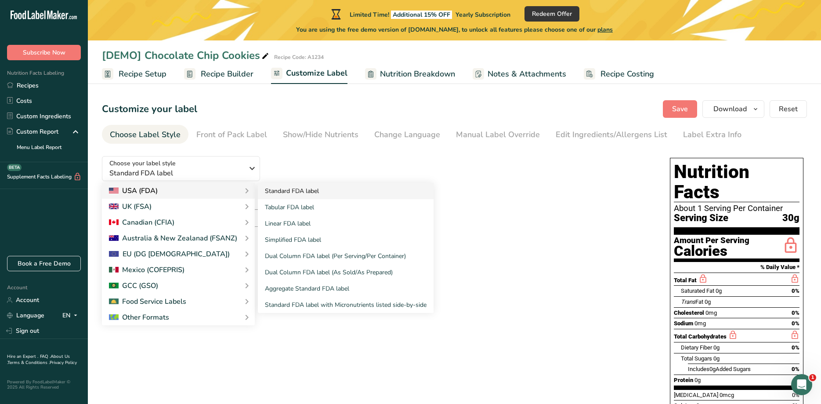
click at [355, 187] on link "Standard FDA label" at bounding box center [346, 191] width 176 height 16
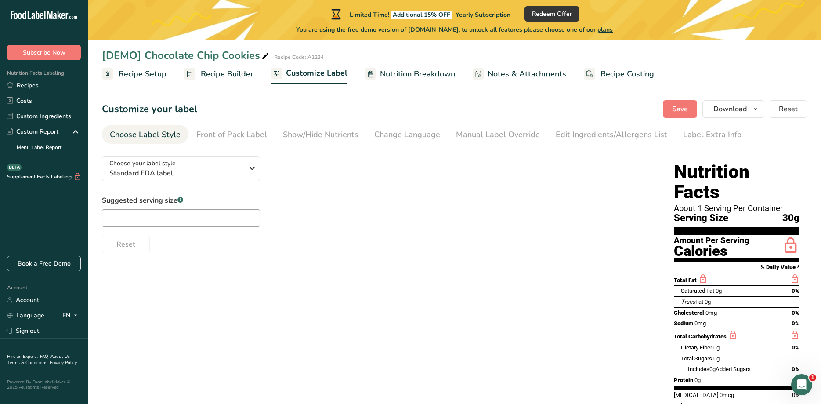
click at [349, 164] on div "Choose your label style Standard FDA label USA (FDA) Standard FDA label Tabular…" at bounding box center [377, 201] width 551 height 104
click at [181, 221] on input "text" at bounding box center [181, 218] width 158 height 18
drag, startPoint x: 152, startPoint y: 221, endPoint x: 88, endPoint y: 222, distance: 63.3
click at [102, 222] on input "30" at bounding box center [181, 218] width 158 height 18
drag, startPoint x: 142, startPoint y: 215, endPoint x: 50, endPoint y: 225, distance: 93.2
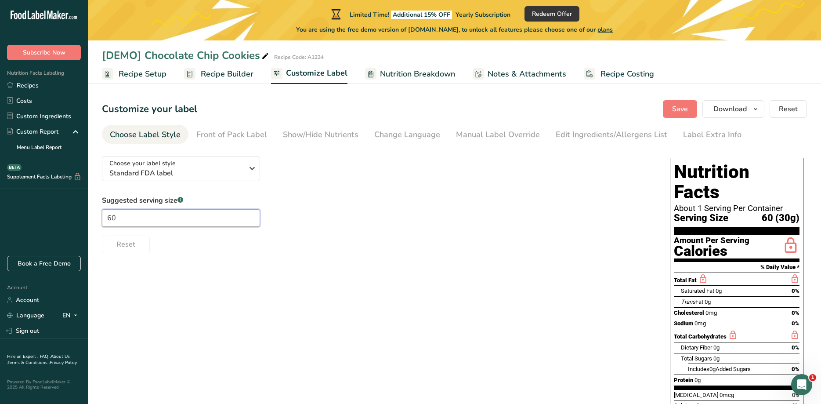
click at [102, 225] on input "60" at bounding box center [181, 218] width 158 height 18
type input "5"
click at [370, 188] on div "Choose your label style Standard FDA label USA (FDA) Standard FDA label Tabular…" at bounding box center [377, 201] width 551 height 104
click at [374, 258] on div "Choose your label style Standard FDA label USA (FDA) Standard FDA label Tabular…" at bounding box center [454, 355] width 705 height 413
click at [239, 169] on span "Standard FDA label" at bounding box center [176, 173] width 134 height 11
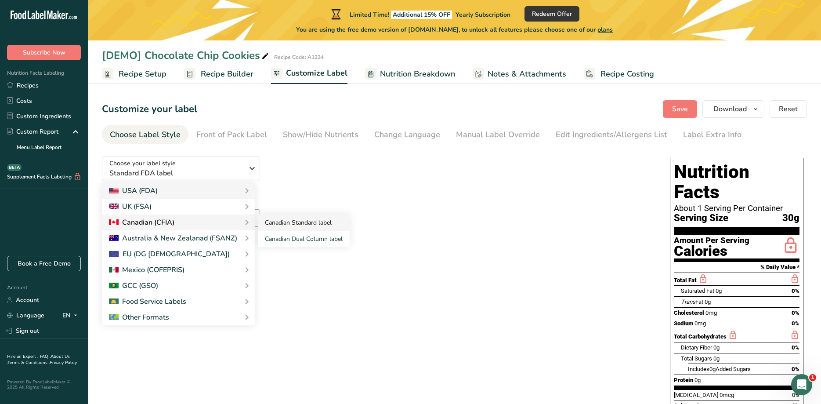
click at [273, 225] on link "Canadian Standard label" at bounding box center [304, 222] width 92 height 16
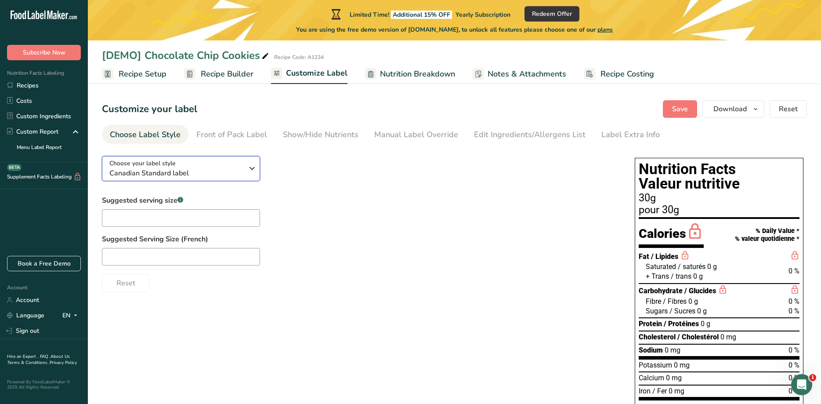
click at [246, 170] on div "Choose your label style Canadian Standard label" at bounding box center [179, 169] width 141 height 20
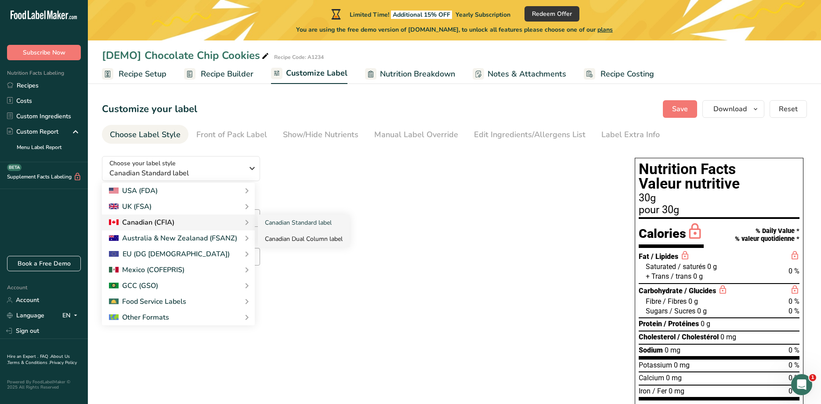
click at [317, 239] on link "Canadian Dual Column label" at bounding box center [304, 239] width 92 height 16
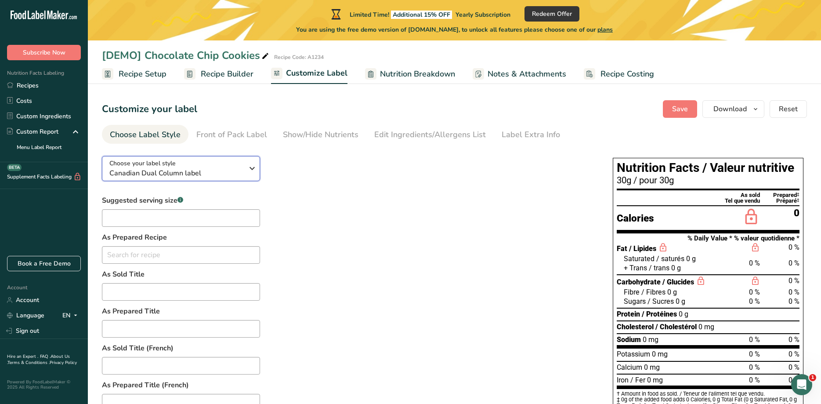
click at [203, 169] on span "Canadian Dual Column label" at bounding box center [176, 173] width 134 height 11
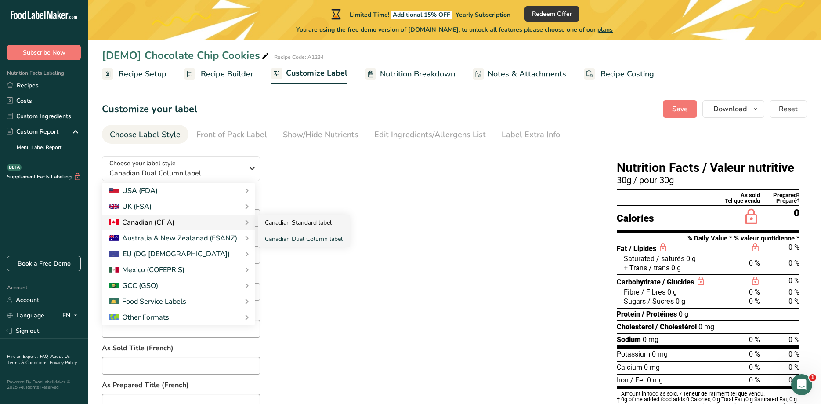
click at [279, 220] on link "Canadian Standard label" at bounding box center [304, 222] width 92 height 16
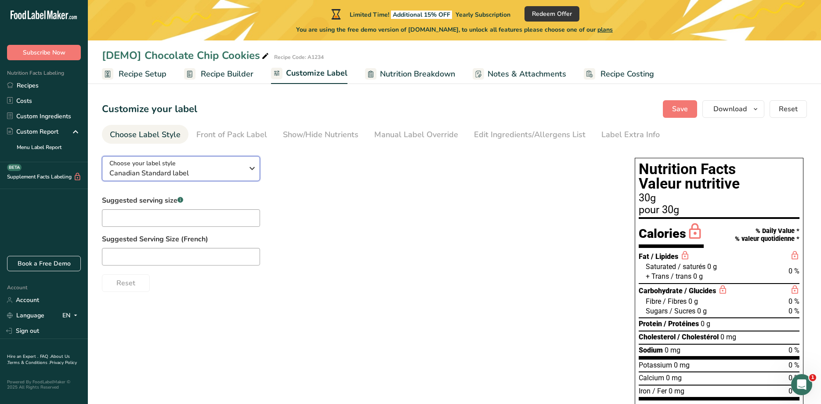
click at [198, 174] on span "Canadian Standard label" at bounding box center [176, 173] width 134 height 11
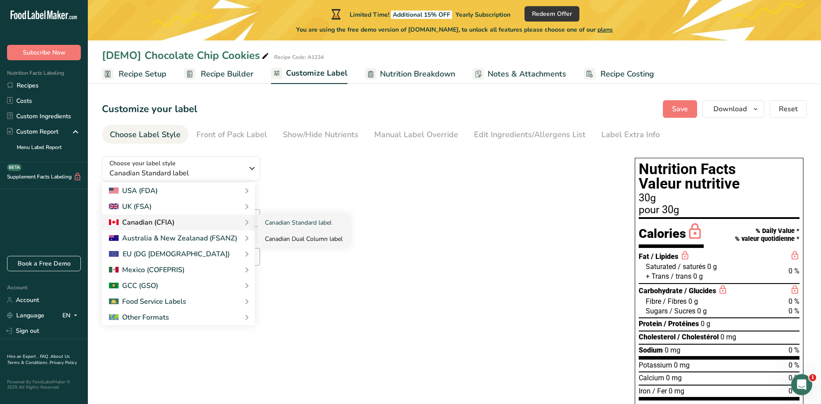
click at [307, 238] on link "Canadian Dual Column label" at bounding box center [304, 239] width 92 height 16
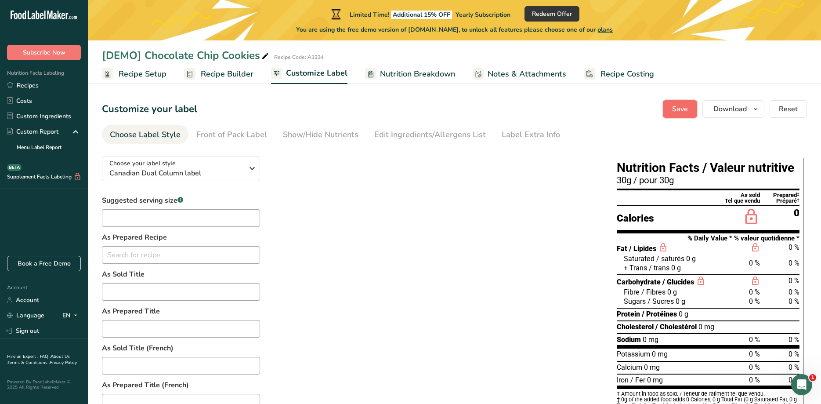
click at [688, 105] on span "Save" at bounding box center [680, 109] width 16 height 11
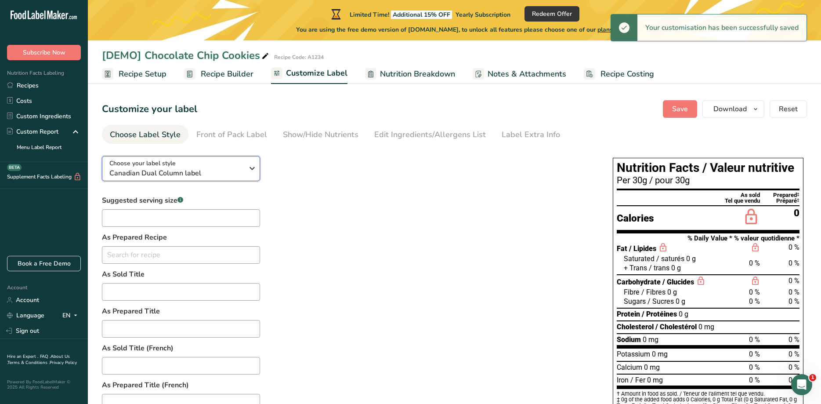
click at [251, 168] on icon "button" at bounding box center [252, 168] width 11 height 16
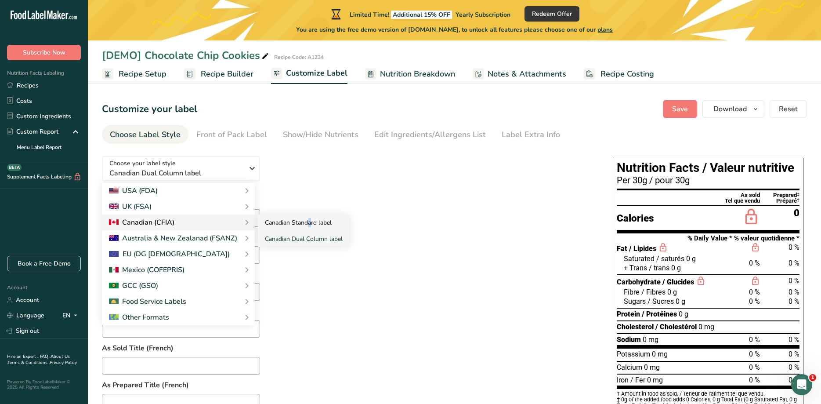
click at [282, 219] on link "Canadian Standard label" at bounding box center [304, 222] width 92 height 16
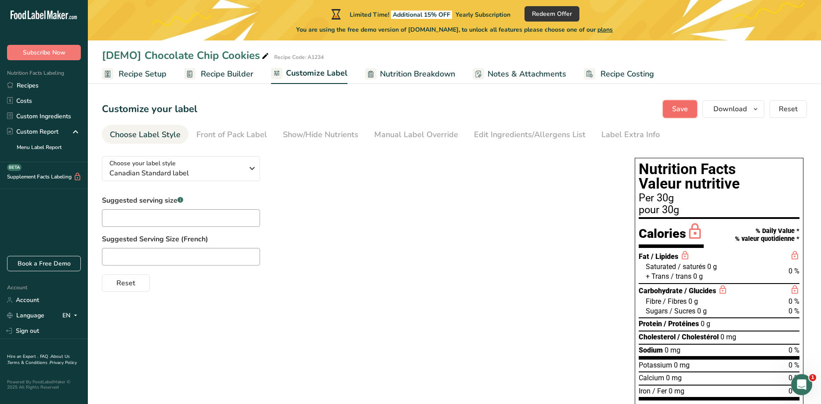
click at [681, 107] on span "Save" at bounding box center [680, 109] width 16 height 11
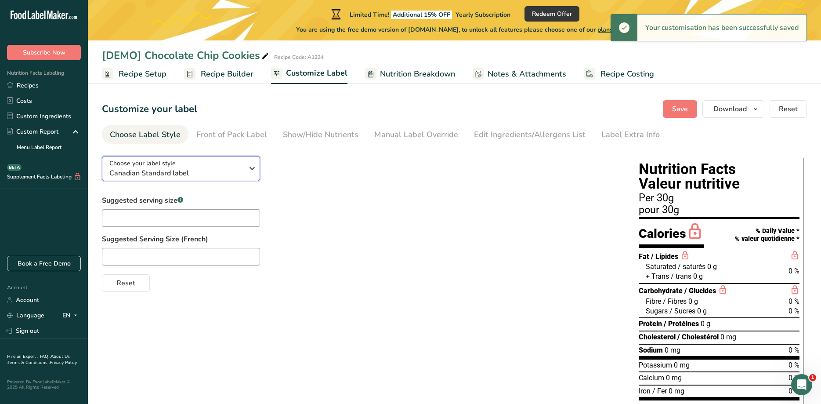
click at [254, 165] on icon "button" at bounding box center [252, 168] width 11 height 16
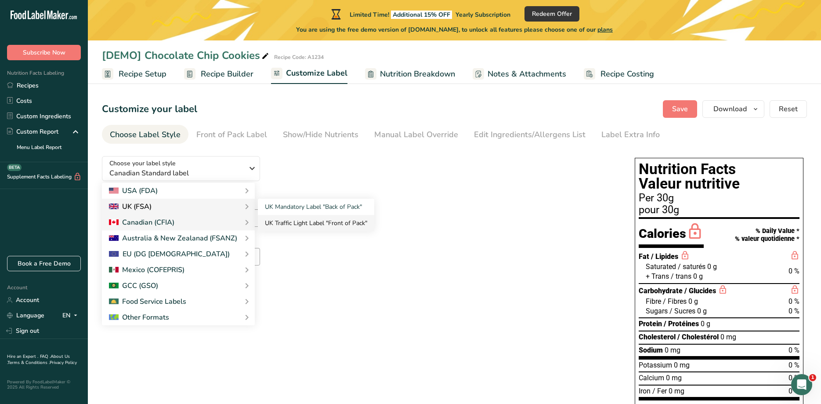
click at [333, 217] on link "UK Traffic Light Label "Front of Pack"" at bounding box center [316, 223] width 116 height 16
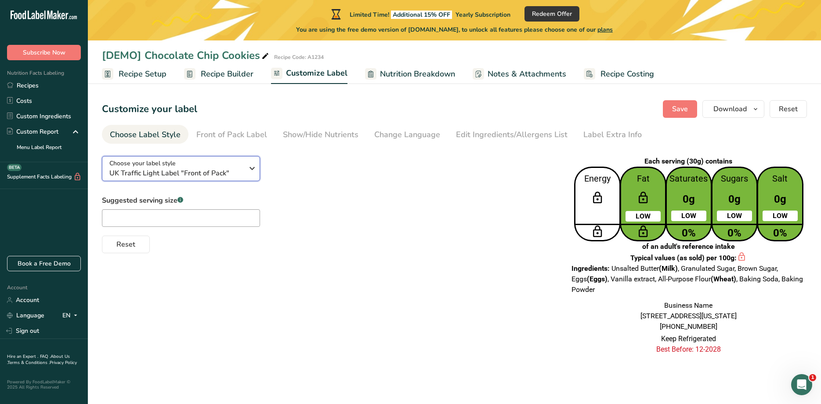
click at [250, 174] on icon "button" at bounding box center [252, 168] width 11 height 16
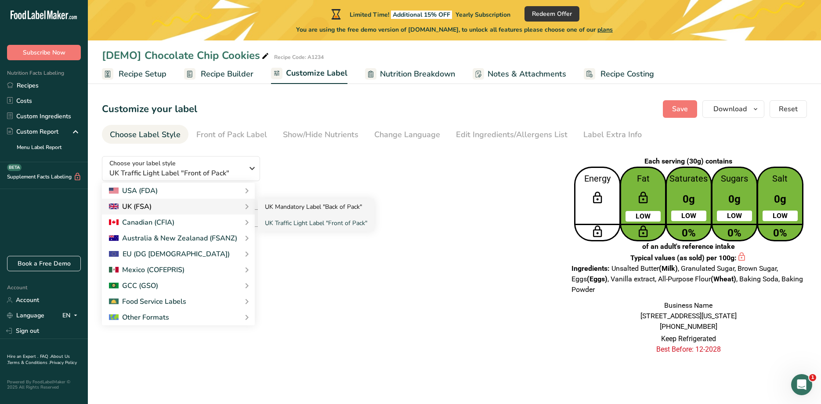
click at [295, 204] on link "UK Mandatory Label "Back of Pack"" at bounding box center [316, 207] width 116 height 16
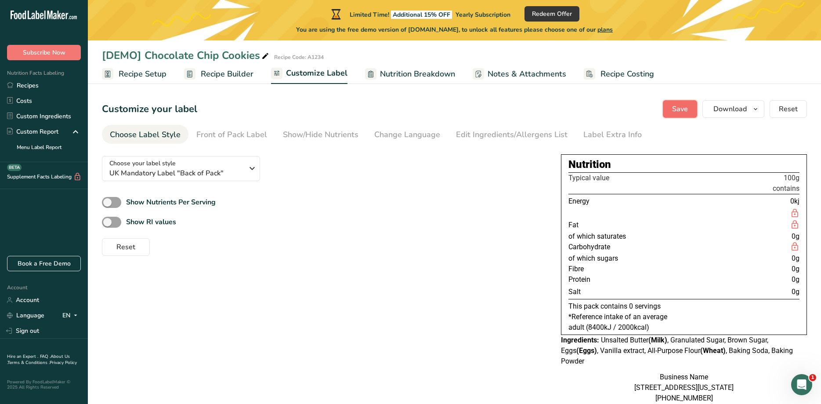
click at [688, 108] on span "Save" at bounding box center [680, 109] width 16 height 11
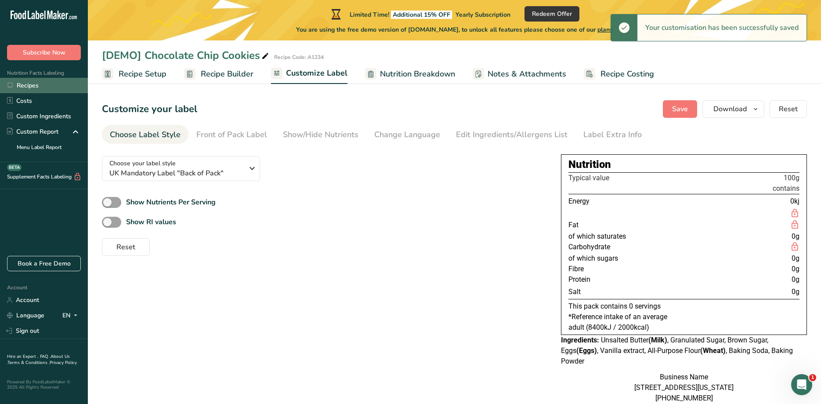
click at [37, 84] on link "Recipes" at bounding box center [44, 85] width 88 height 15
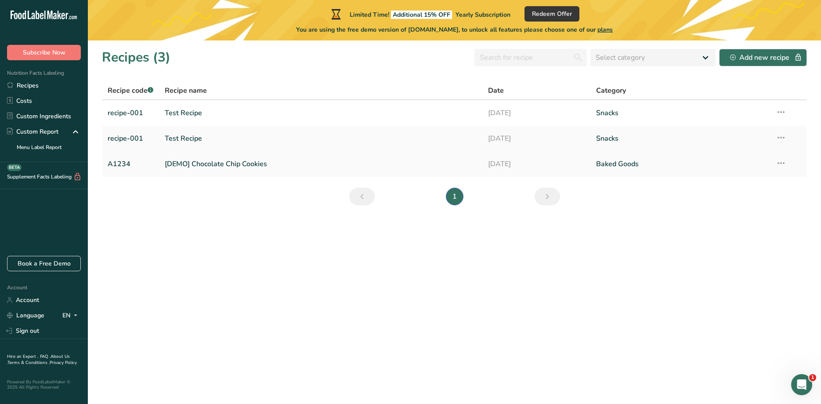
click at [221, 162] on link "[DEMO] Chocolate Chip Cookies" at bounding box center [321, 164] width 313 height 18
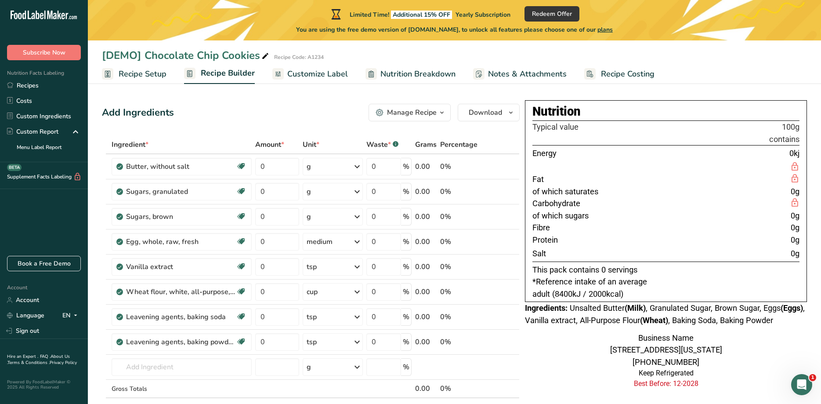
click at [314, 75] on span "Customize Label" at bounding box center [317, 74] width 61 height 12
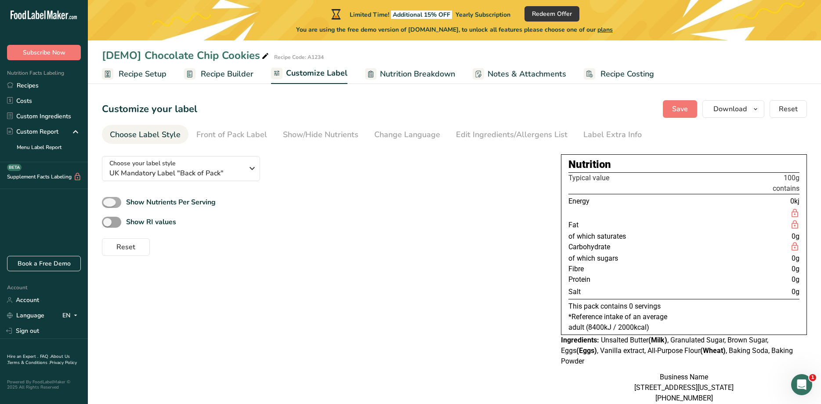
click at [195, 199] on b "Show Nutrients Per Serving" at bounding box center [171, 202] width 90 height 10
click at [108, 199] on input "Show Nutrients Per Serving" at bounding box center [105, 202] width 6 height 6
checkbox input "true"
click at [166, 220] on b "Show RI values" at bounding box center [151, 222] width 50 height 10
click at [108, 220] on input "Show RI values" at bounding box center [105, 222] width 6 height 6
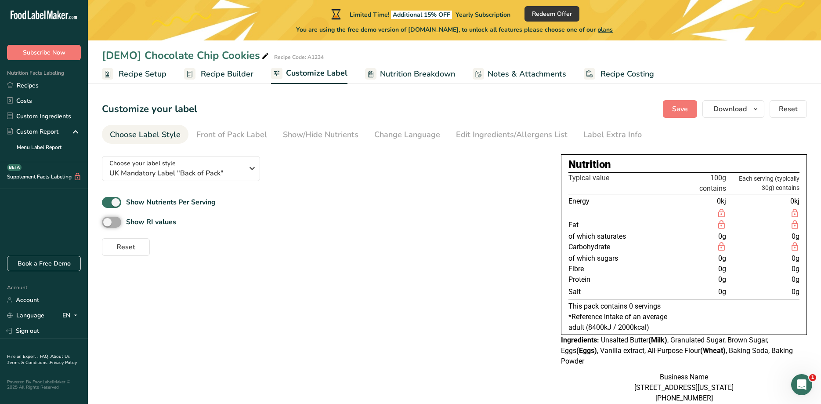
checkbox input "true"
